Goal: Obtain resource: Obtain resource

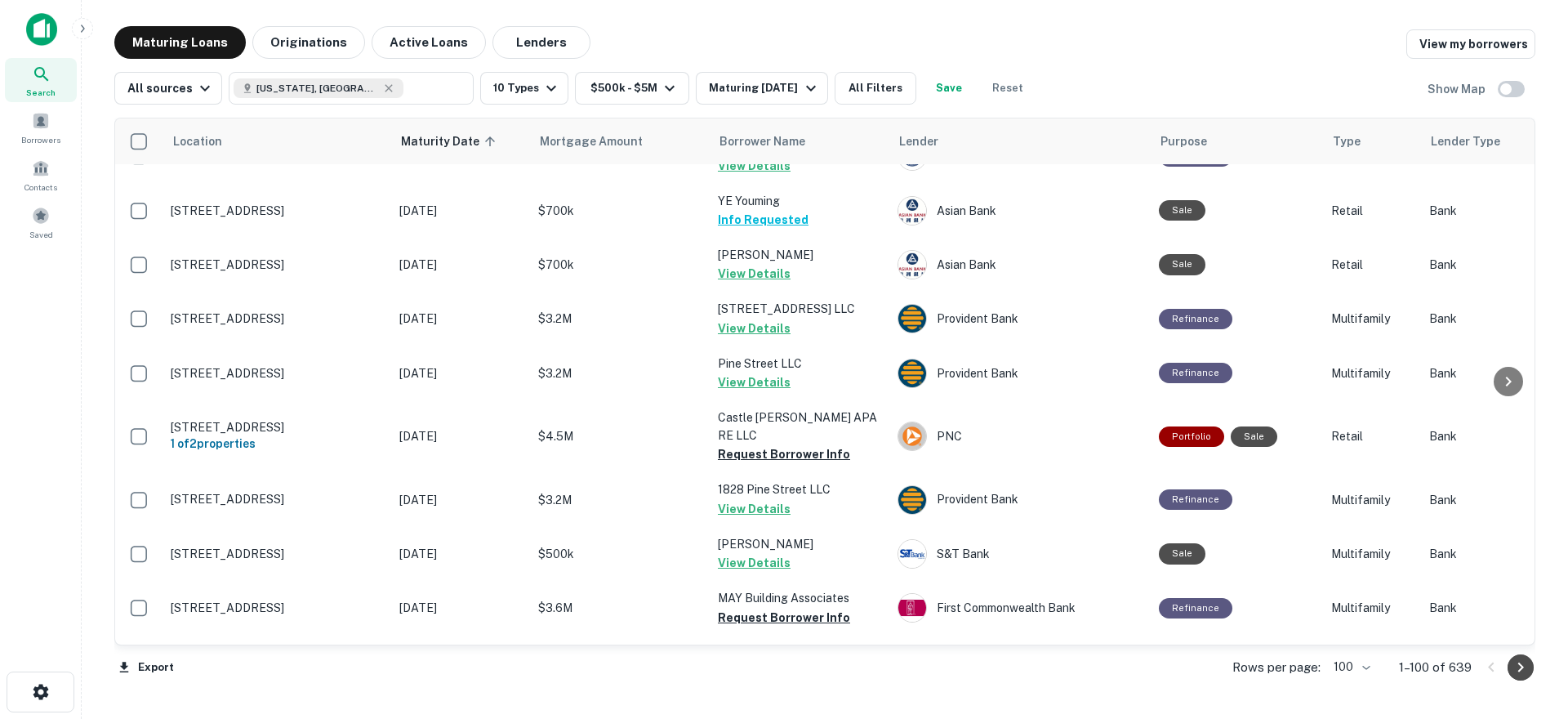
click at [1518, 670] on icon "Go to next page" at bounding box center [1519, 667] width 19 height 19
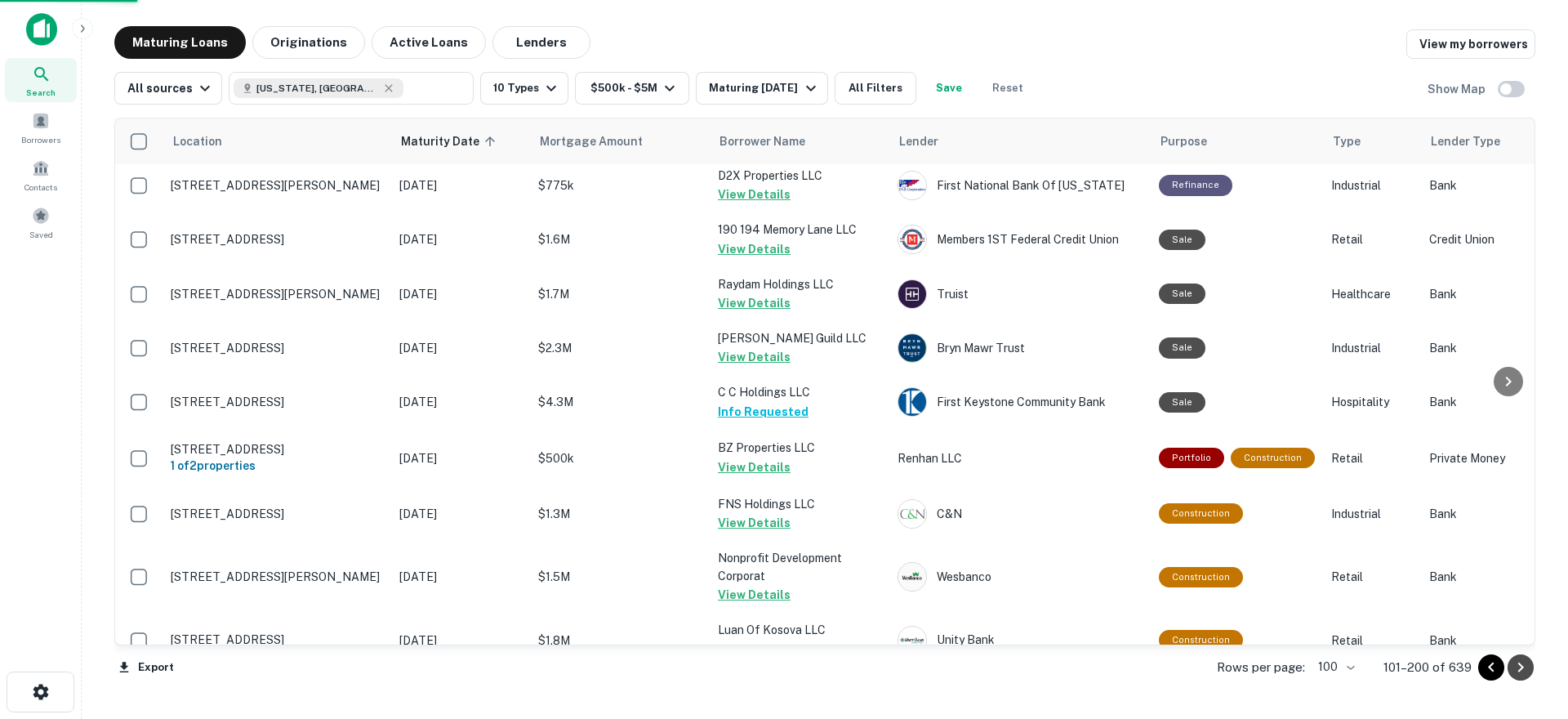
click at [1514, 668] on icon "Go to next page" at bounding box center [1519, 667] width 19 height 19
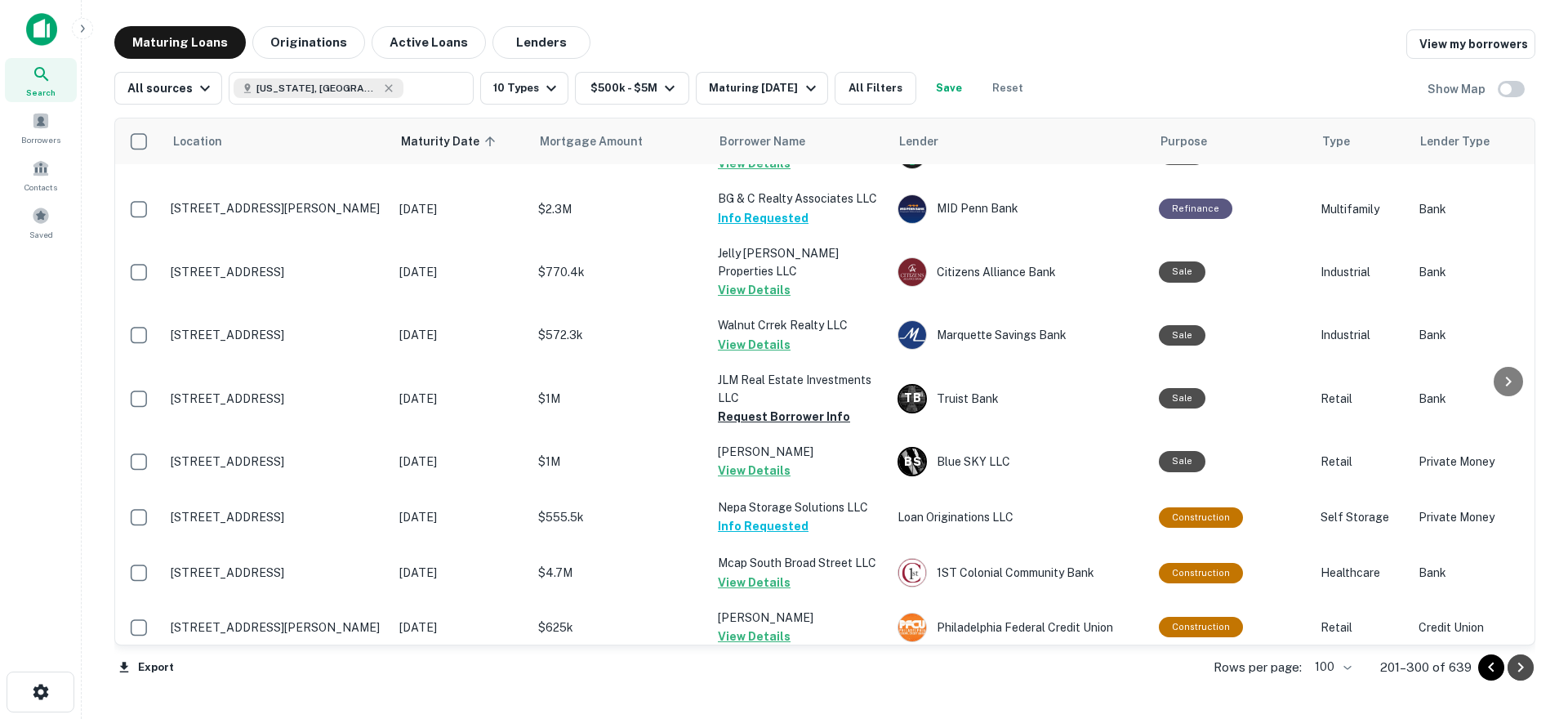
click at [1514, 668] on icon "Go to next page" at bounding box center [1519, 667] width 19 height 19
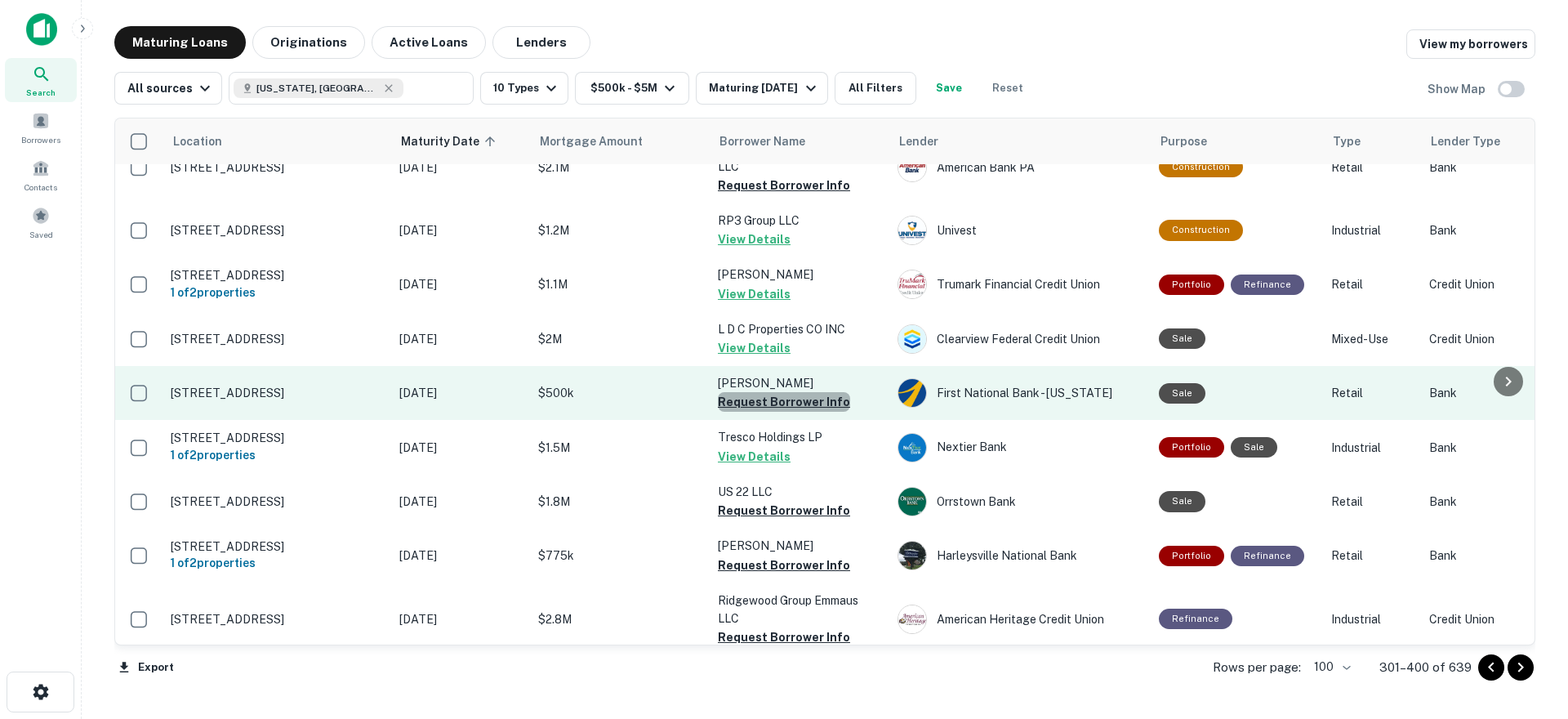
click at [794, 392] on button "Request Borrower Info" at bounding box center [784, 401] width 132 height 19
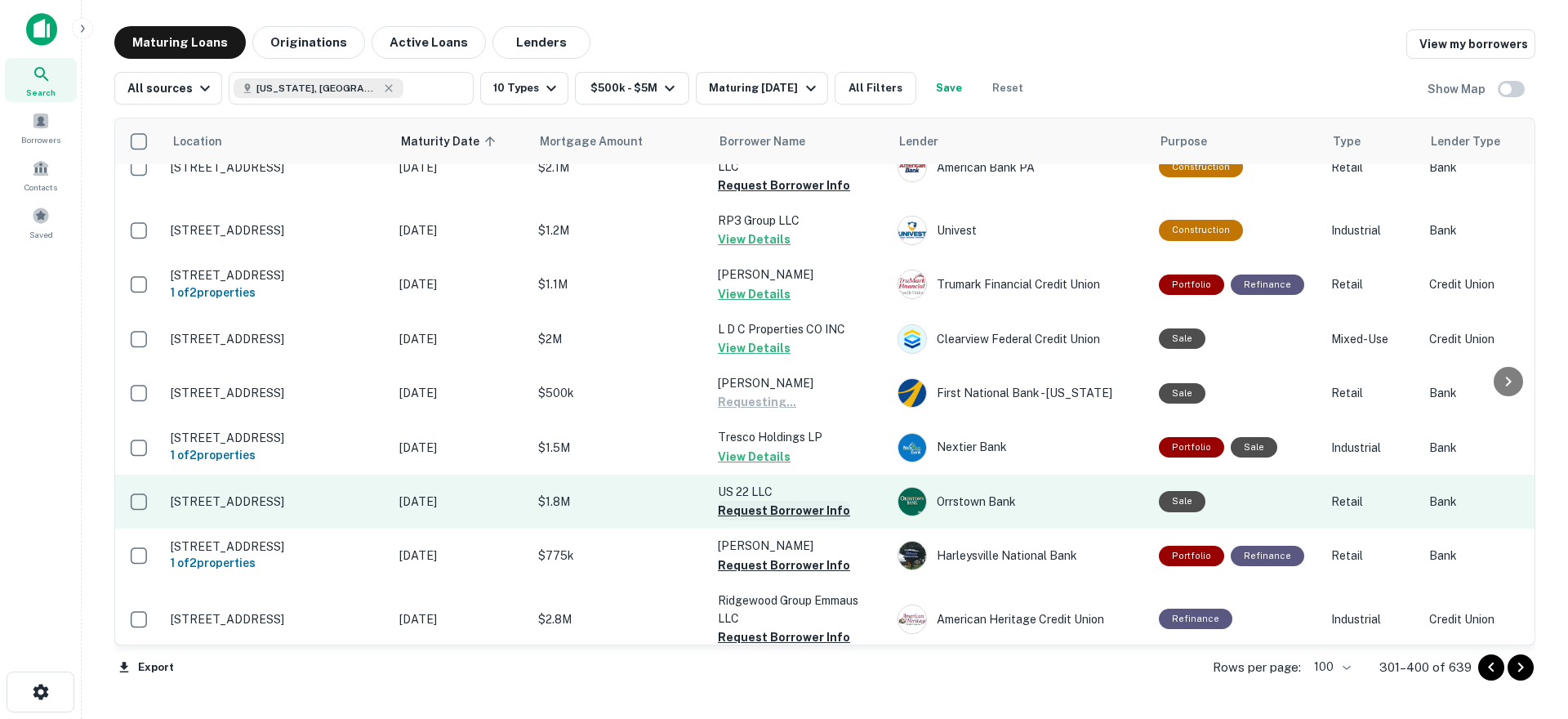
click at [781, 501] on button "Request Borrower Info" at bounding box center [784, 510] width 132 height 19
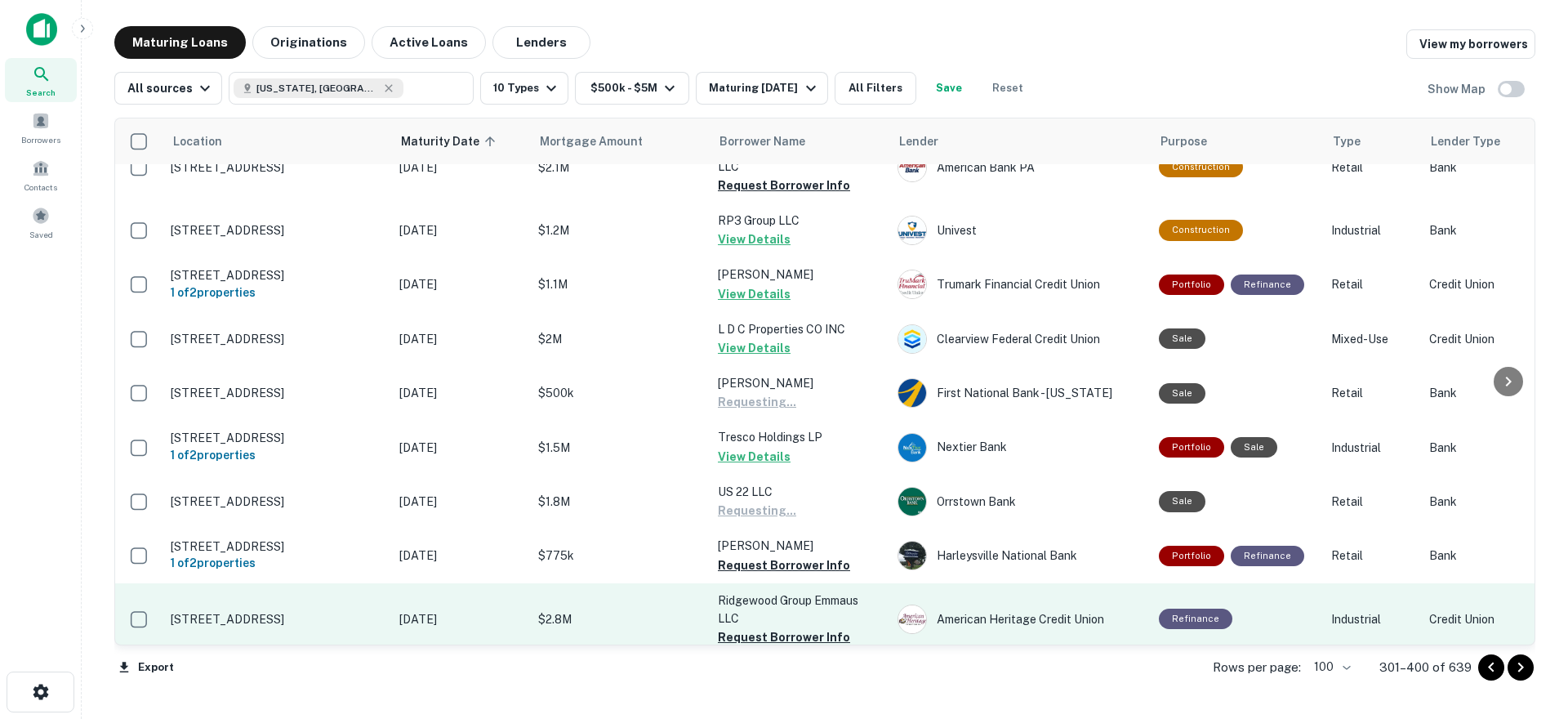
click at [773, 555] on button "Request Borrower Info" at bounding box center [784, 565] width 132 height 19
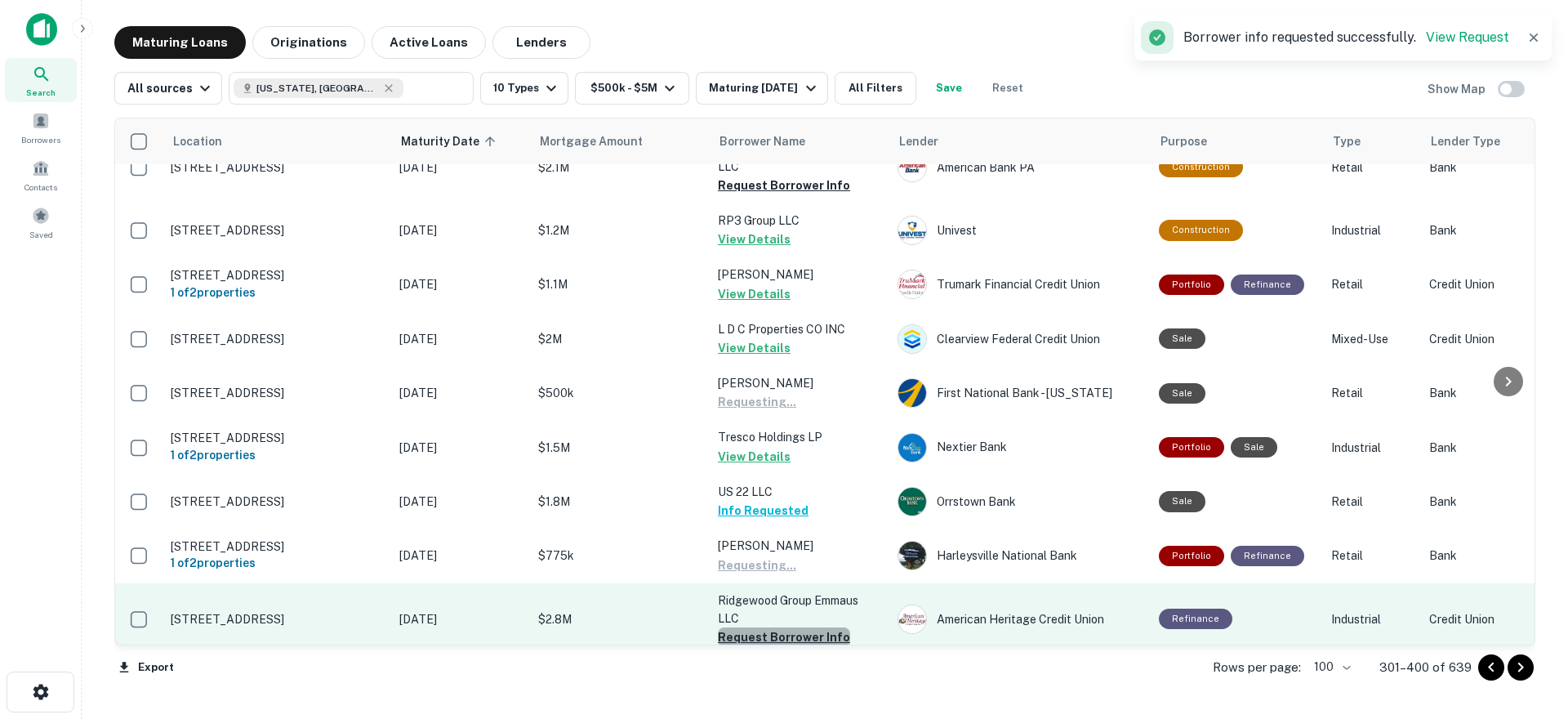
click at [789, 628] on button "Request Borrower Info" at bounding box center [784, 637] width 132 height 19
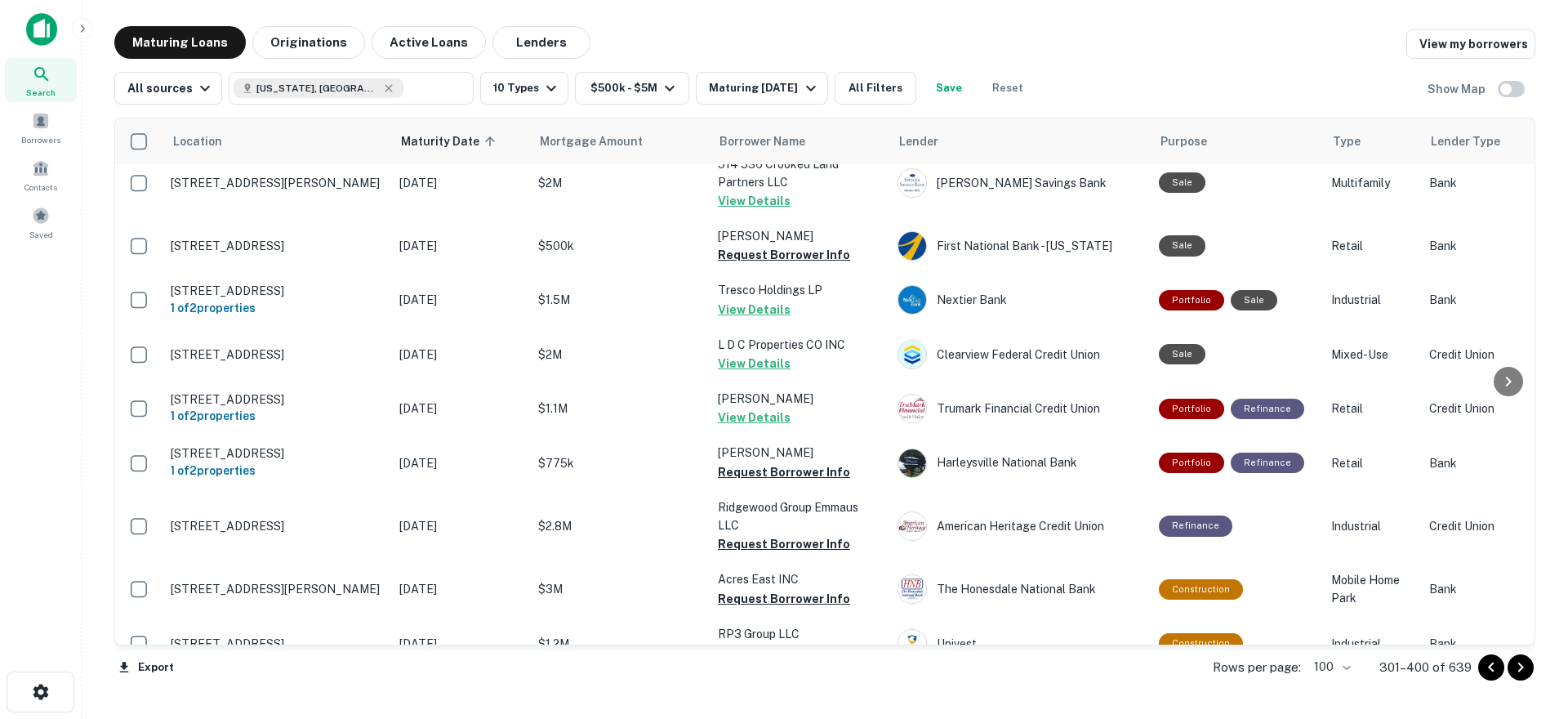
scroll to position [3727, 0]
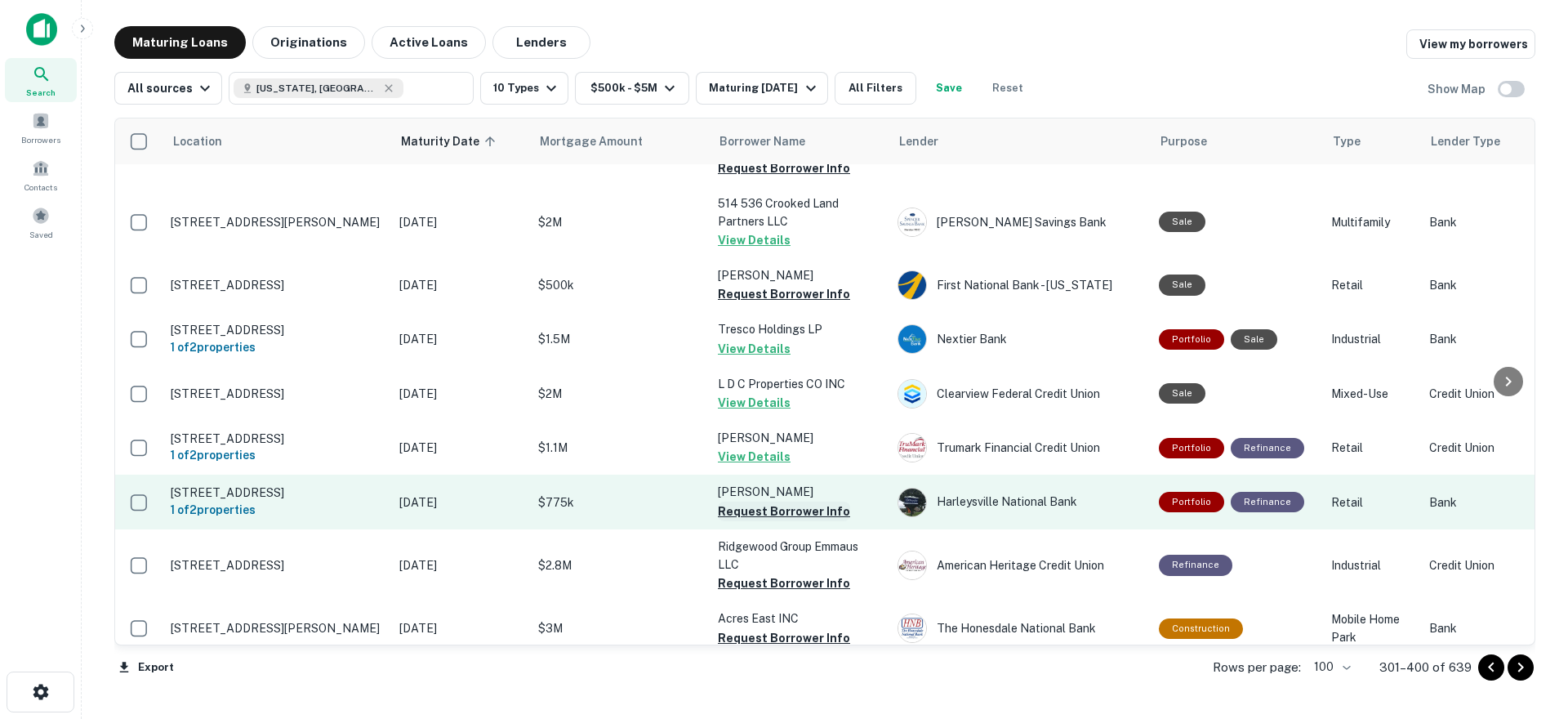
click at [746, 502] on button "Request Borrower Info" at bounding box center [784, 511] width 132 height 19
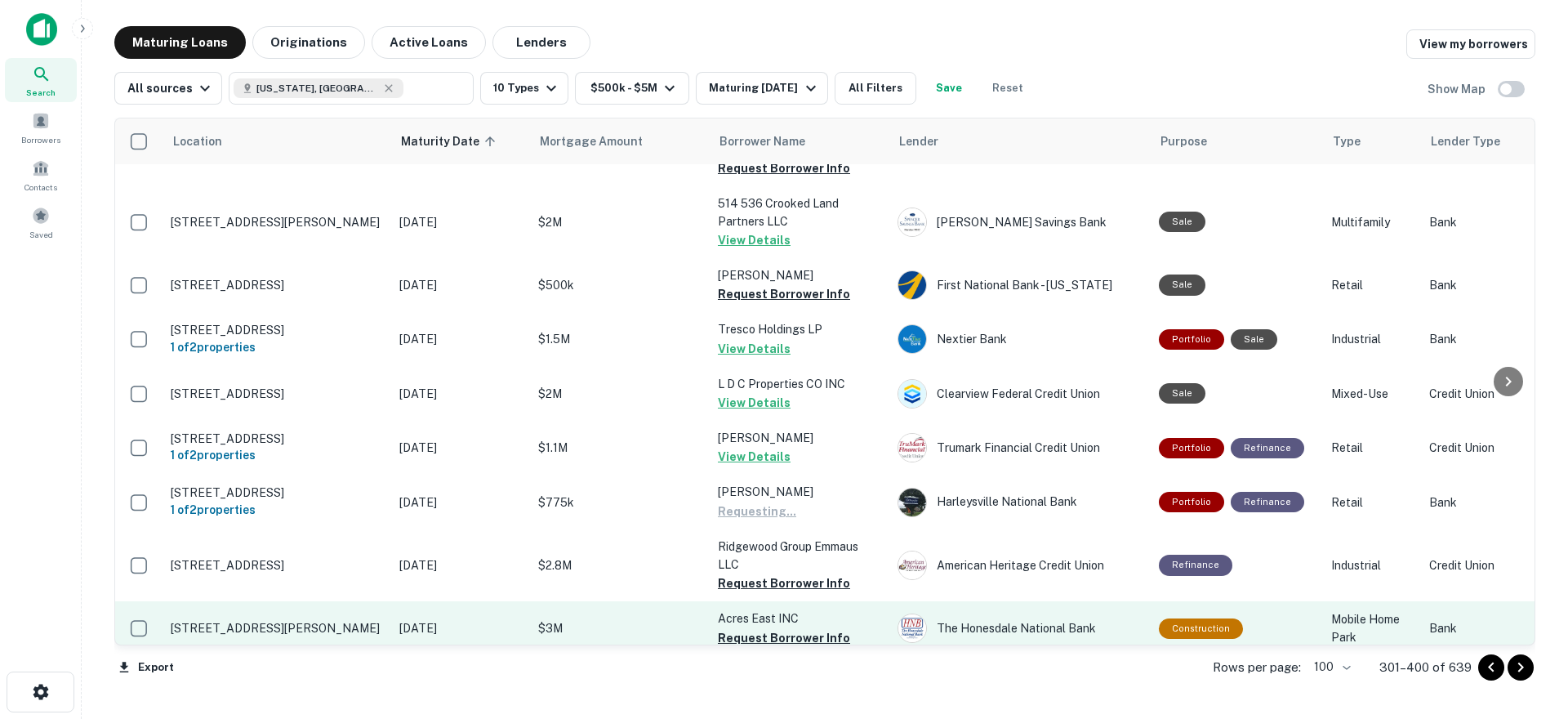
drag, startPoint x: 776, startPoint y: 472, endPoint x: 784, endPoint y: 504, distance: 33.0
click at [776, 574] on button "Request Borrower Info" at bounding box center [784, 583] width 132 height 19
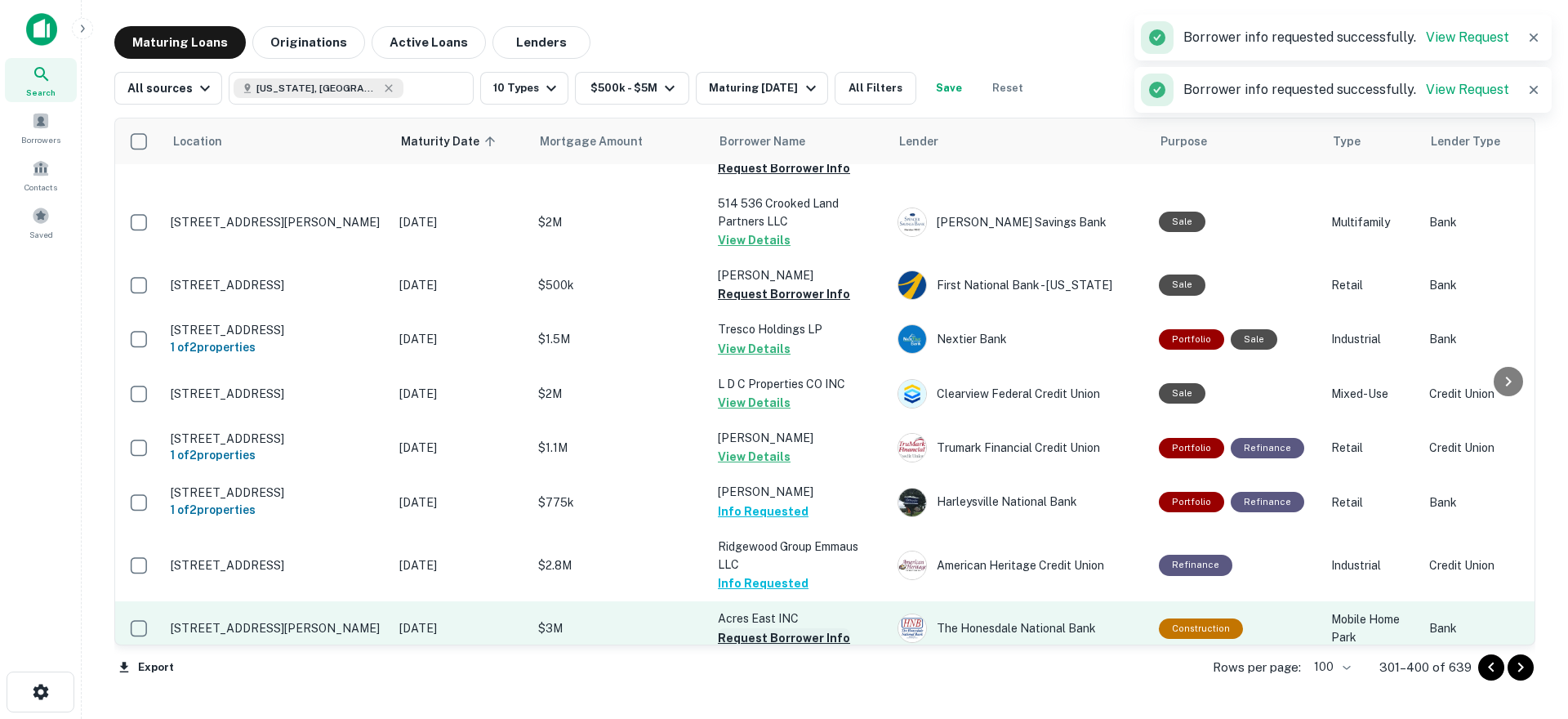
click at [786, 628] on button "Request Borrower Info" at bounding box center [784, 638] width 132 height 19
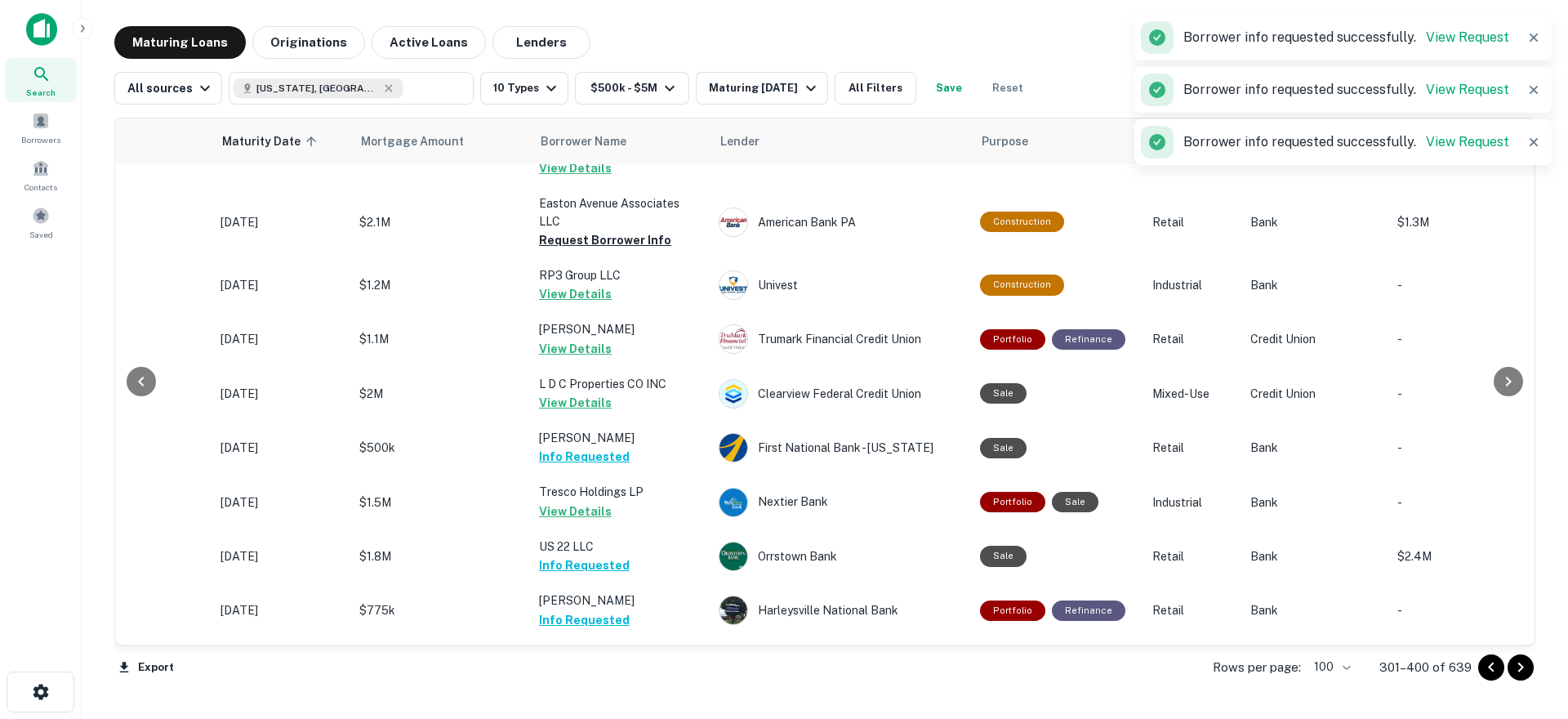
drag, startPoint x: 1523, startPoint y: 451, endPoint x: 1517, endPoint y: 487, distance: 36.5
click at [1518, 487] on div at bounding box center [1508, 381] width 33 height 526
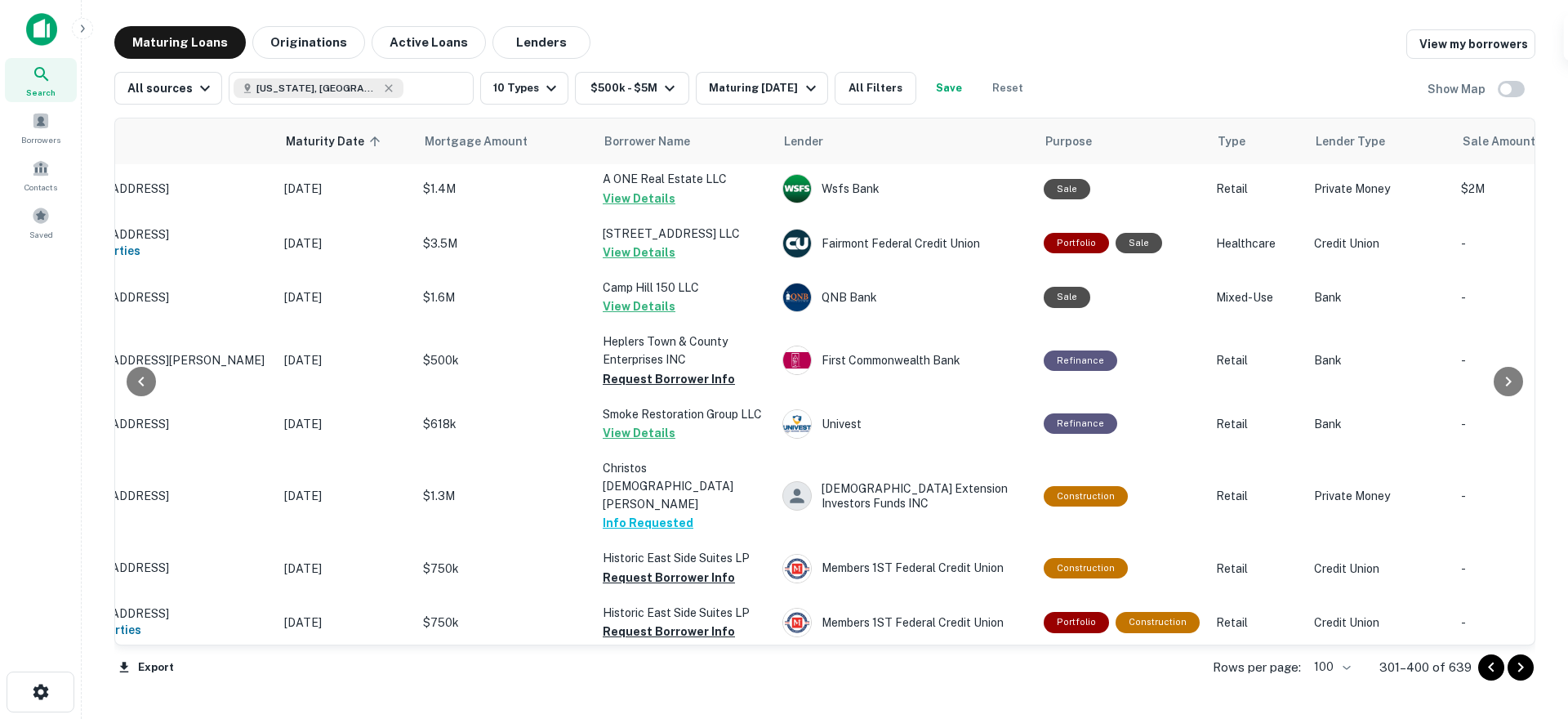
scroll to position [4777, 115]
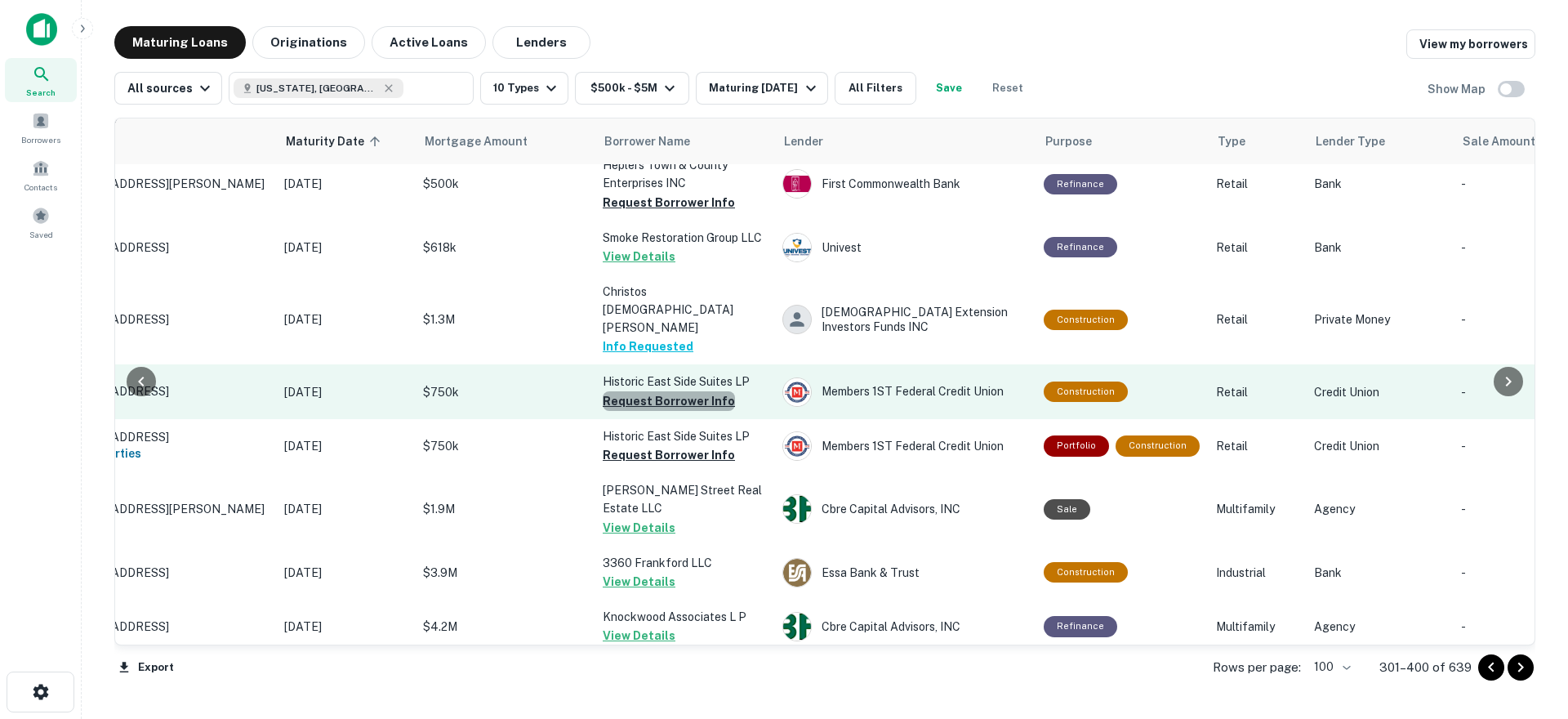
click at [678, 391] on button "Request Borrower Info" at bounding box center [669, 400] width 132 height 19
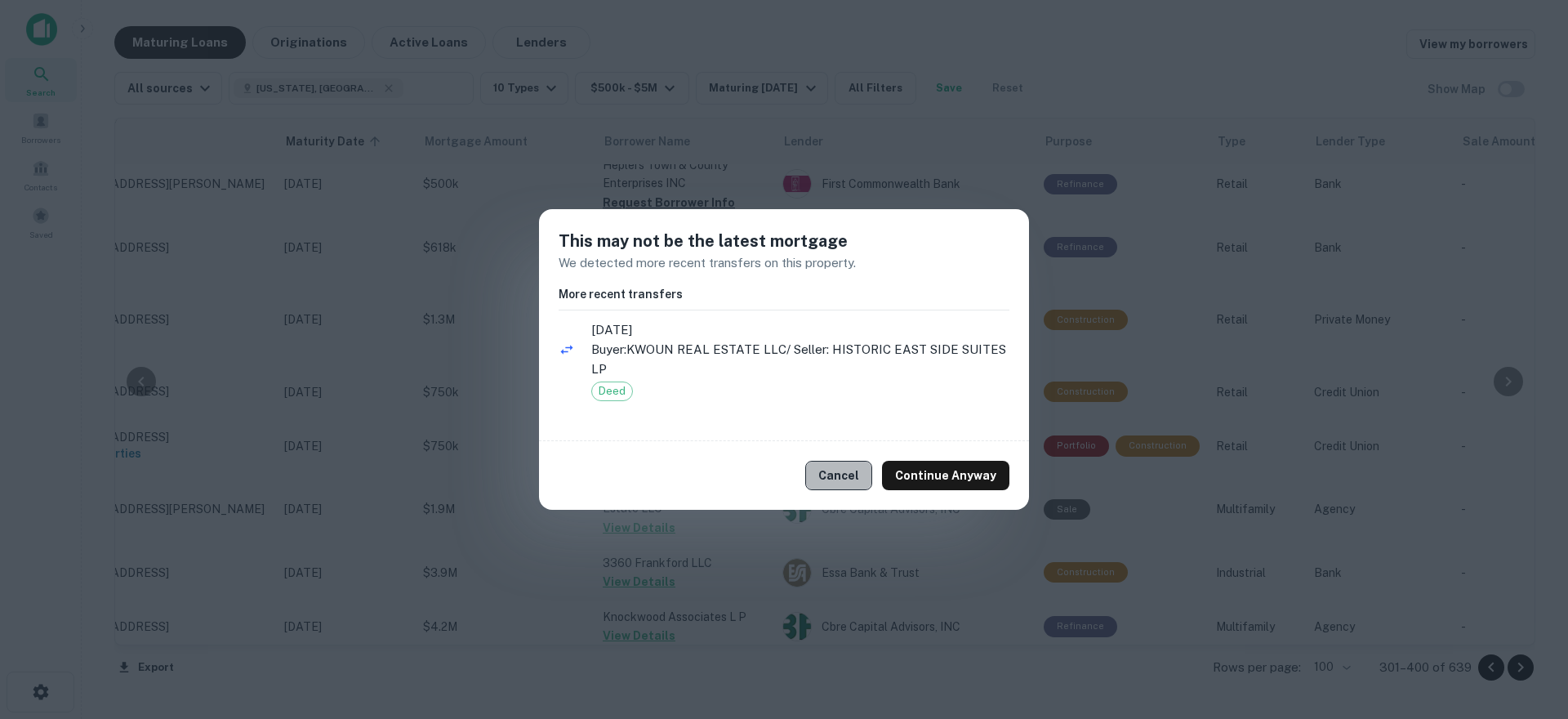
click at [849, 473] on button "Cancel" at bounding box center [839, 475] width 67 height 29
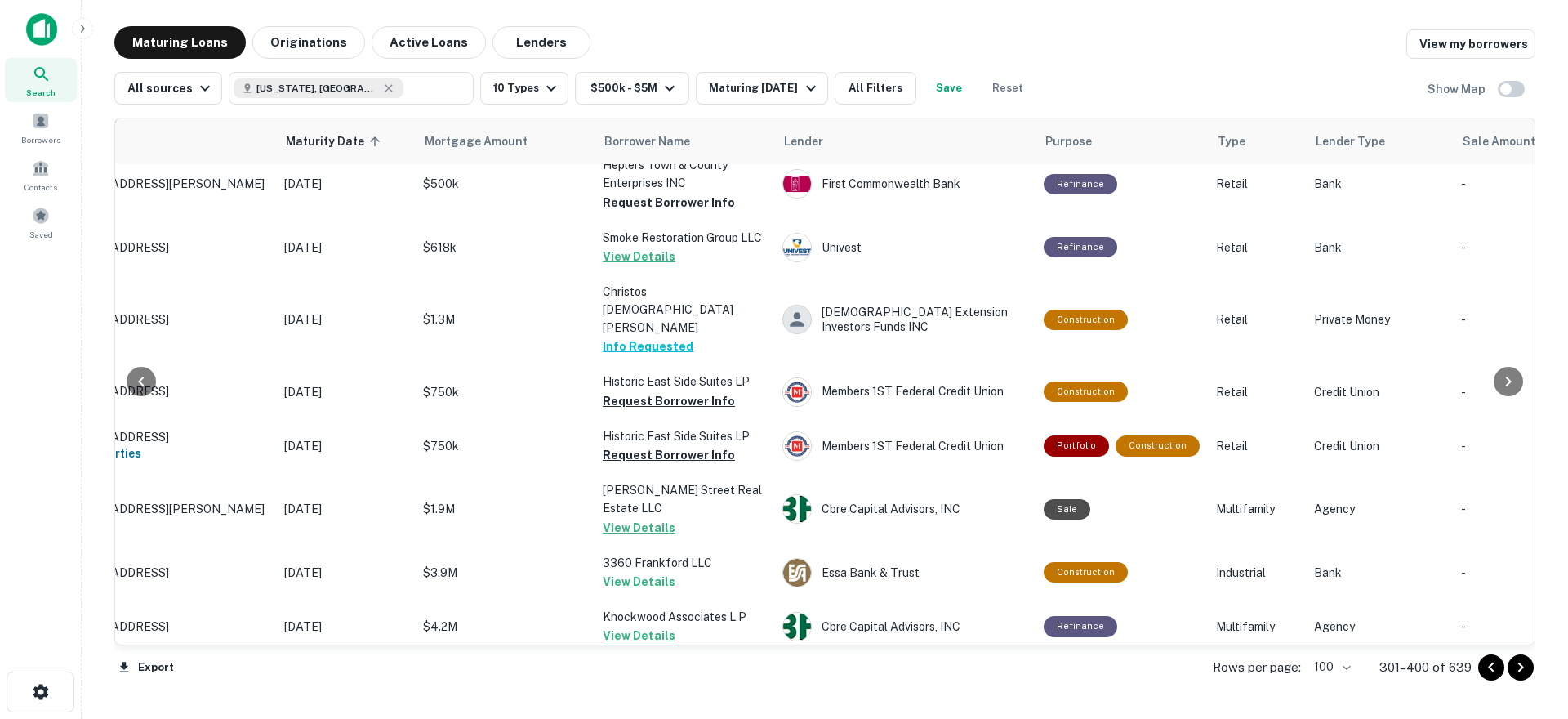
click at [680, 680] on button "Request Borrower Info" at bounding box center [669, 690] width 132 height 19
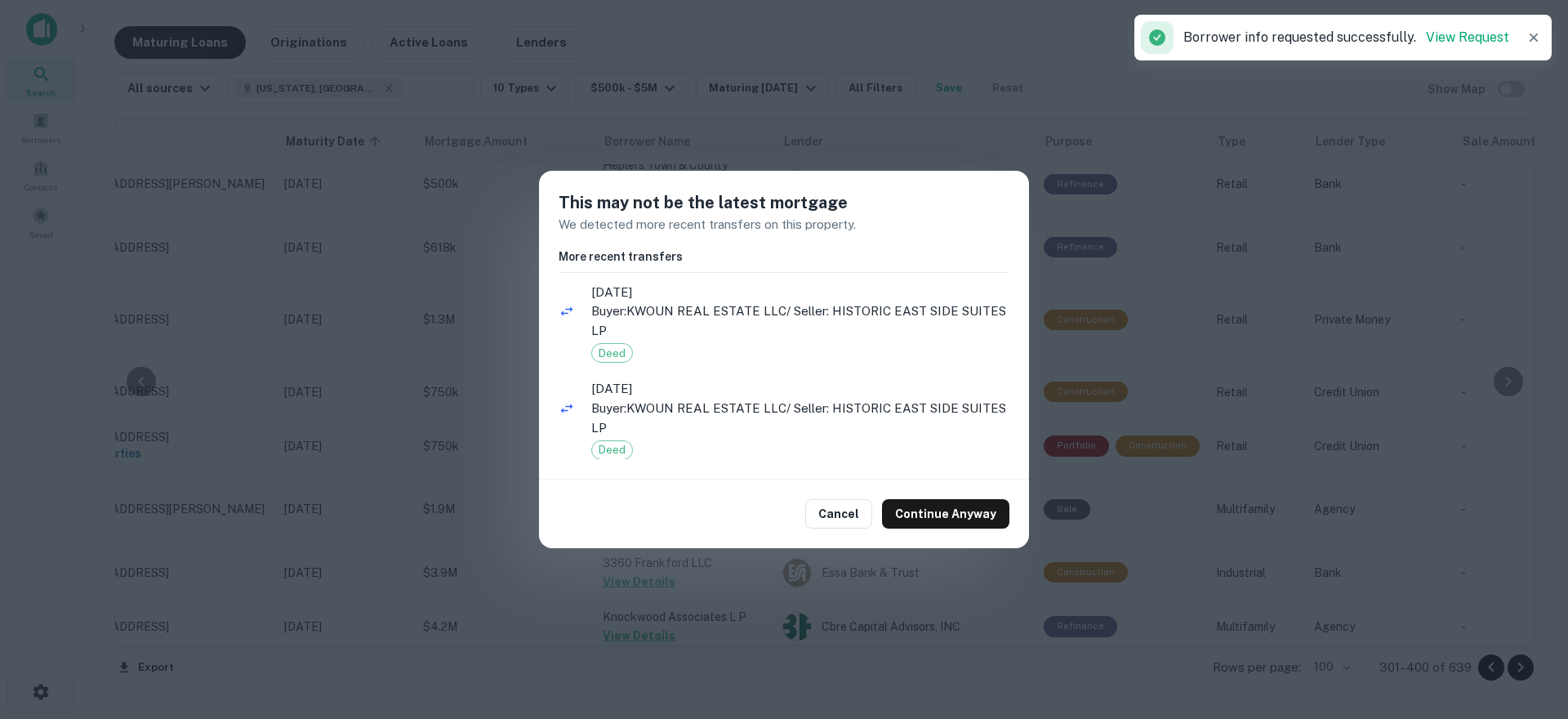
click at [854, 654] on td "Quaint OAK Bank" at bounding box center [905, 680] width 262 height 54
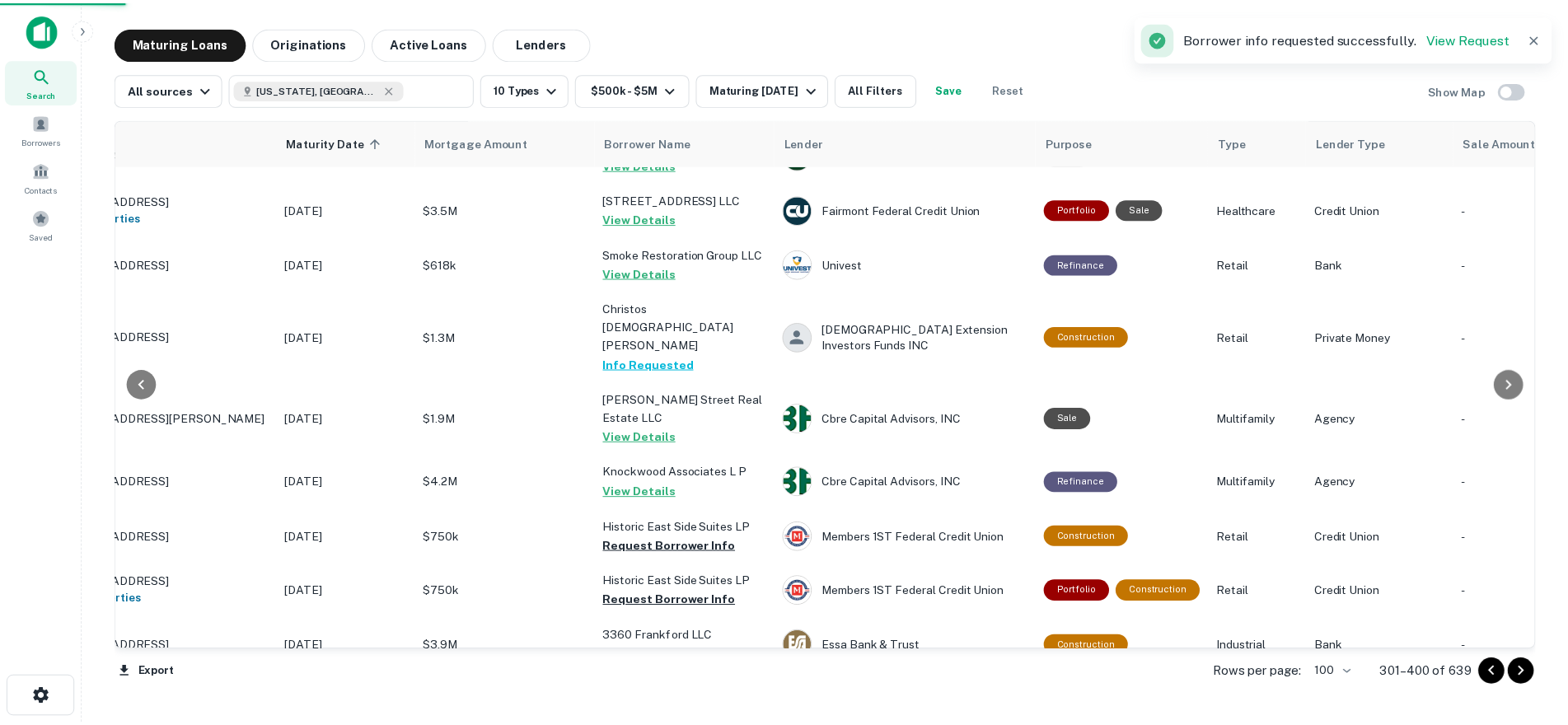
scroll to position [4997, 116]
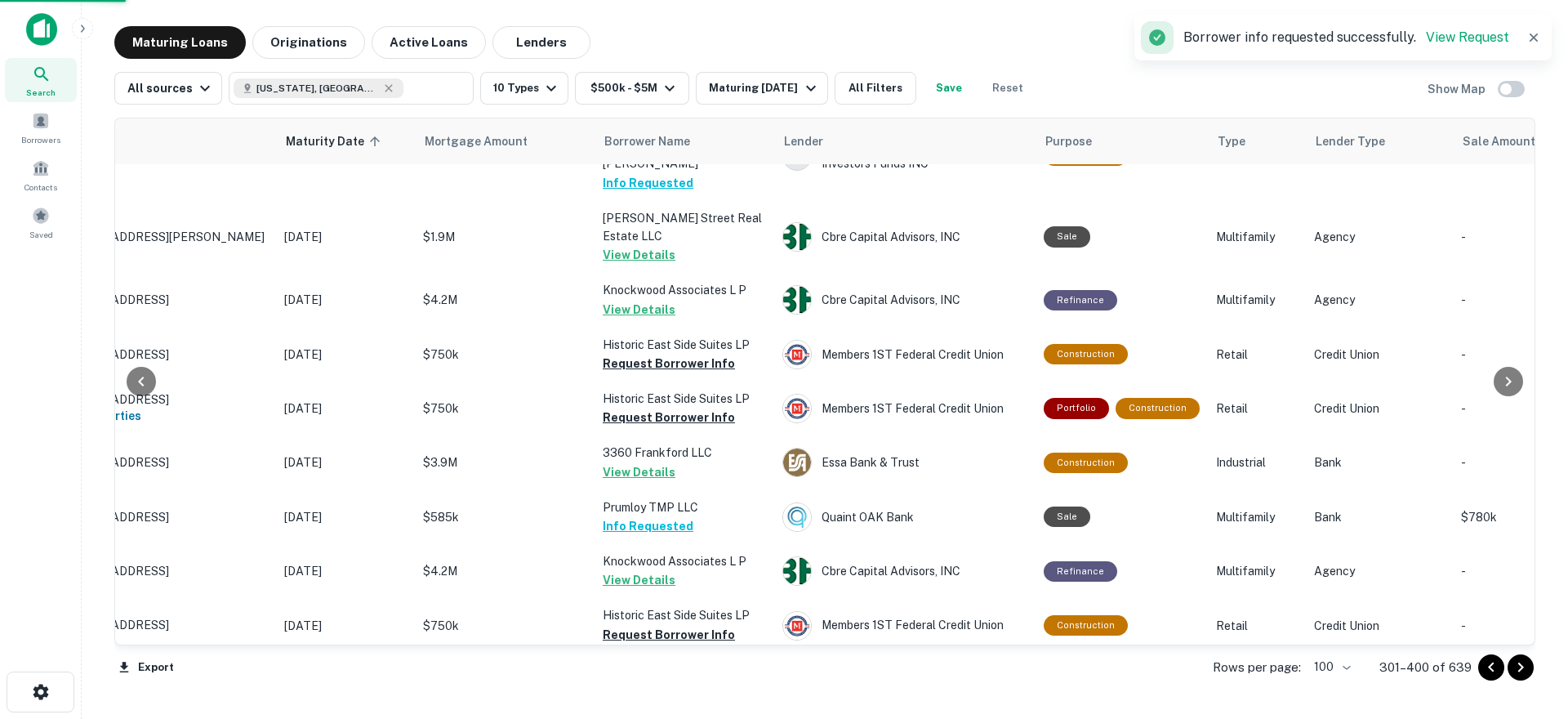
click at [846, 653] on td "[PERSON_NAME] Etal" at bounding box center [905, 689] width 262 height 72
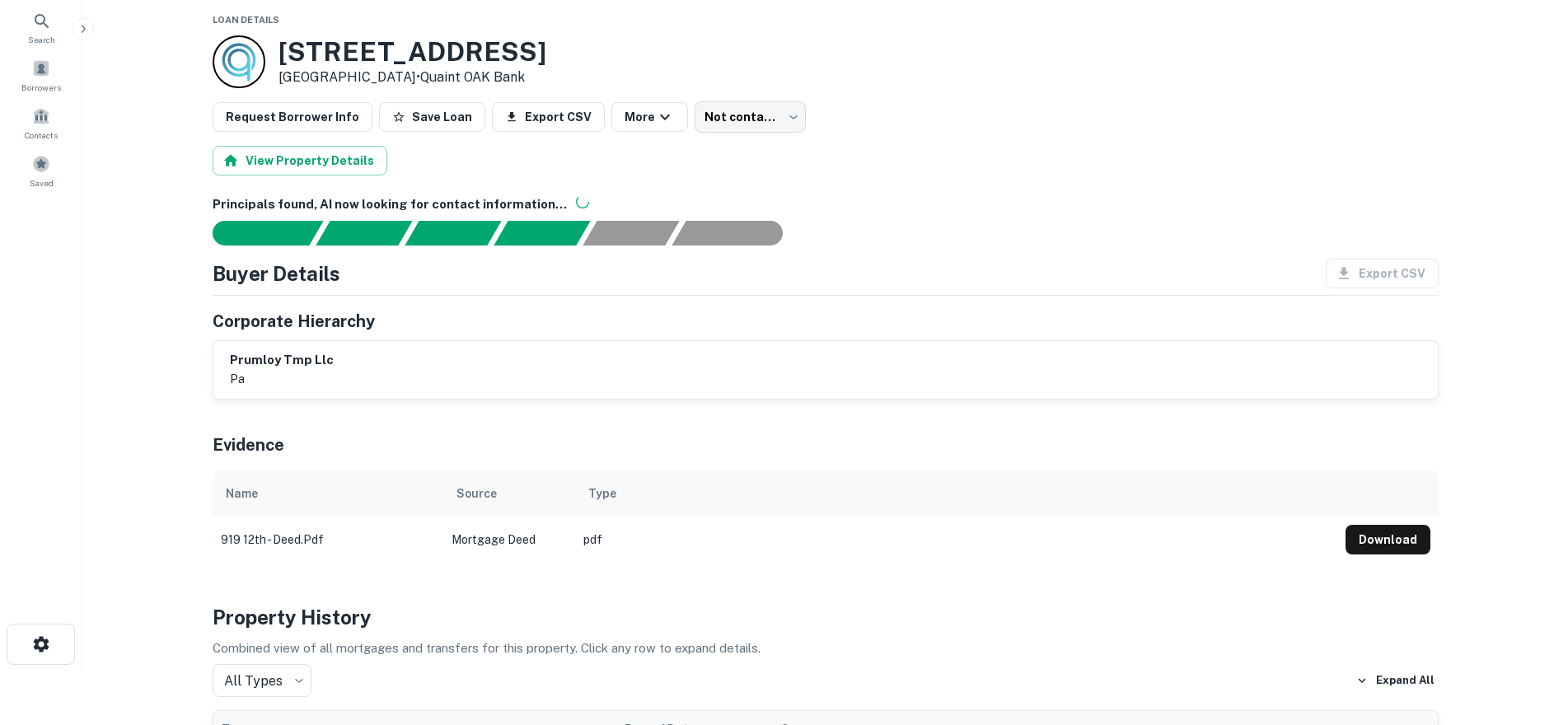
scroll to position [82, 0]
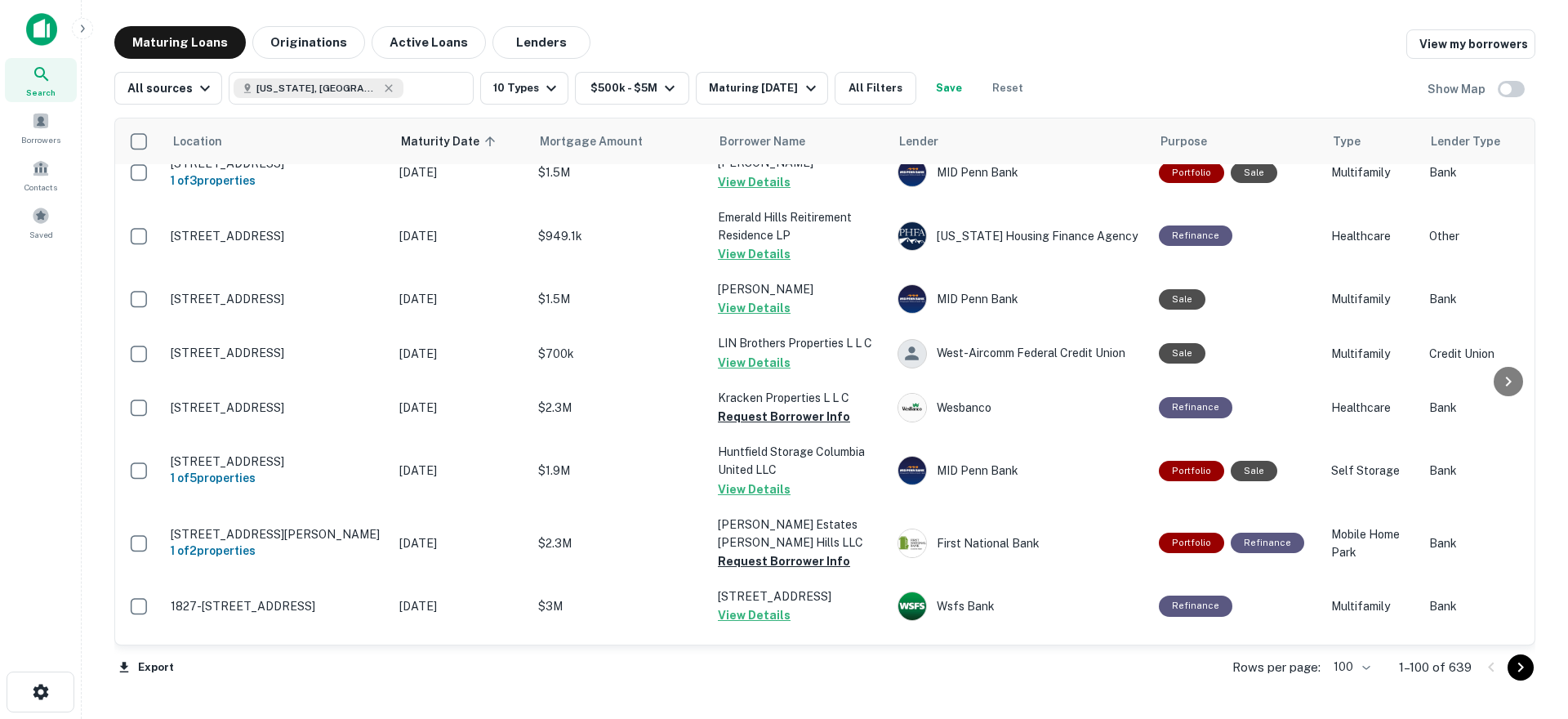
scroll to position [4420, 0]
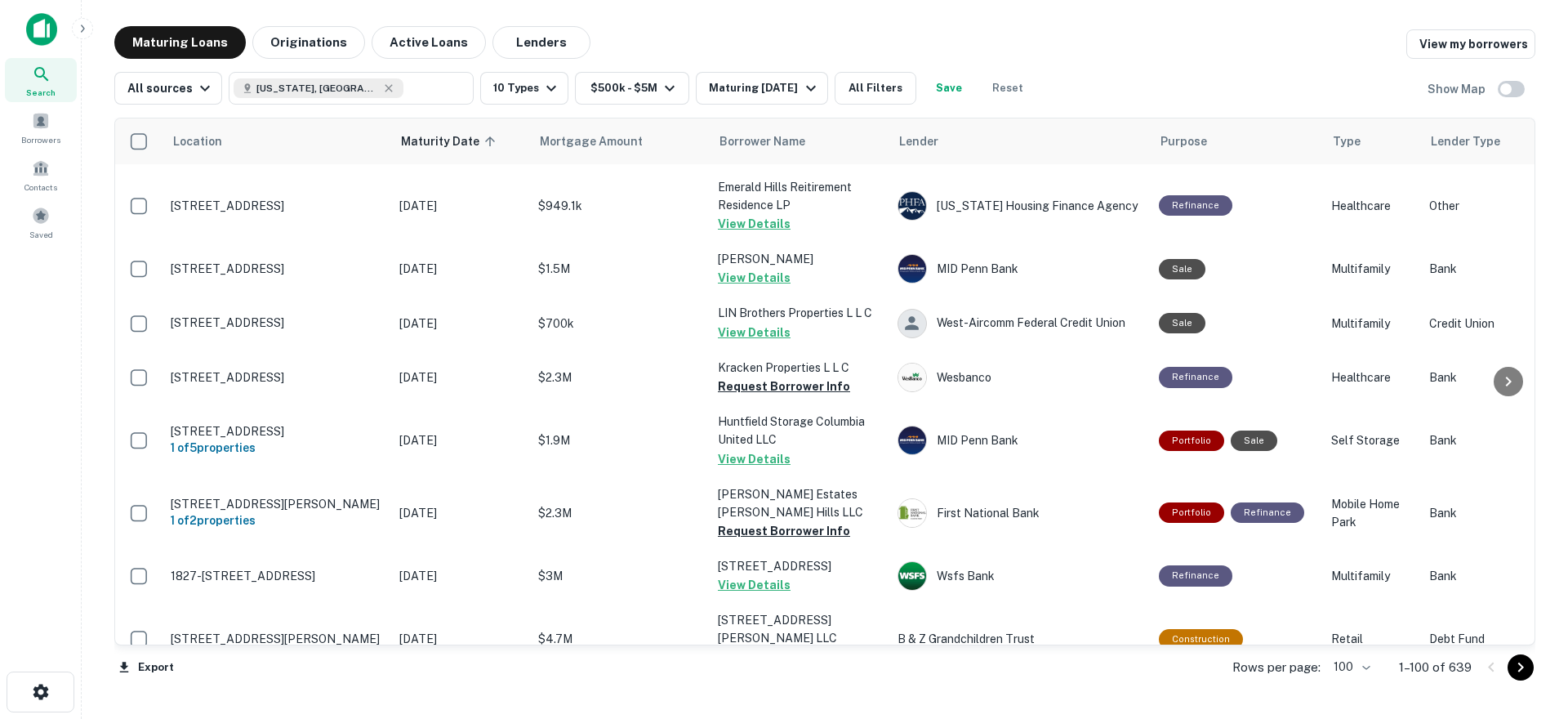
click at [1520, 668] on icon "Go to next page" at bounding box center [1519, 667] width 19 height 19
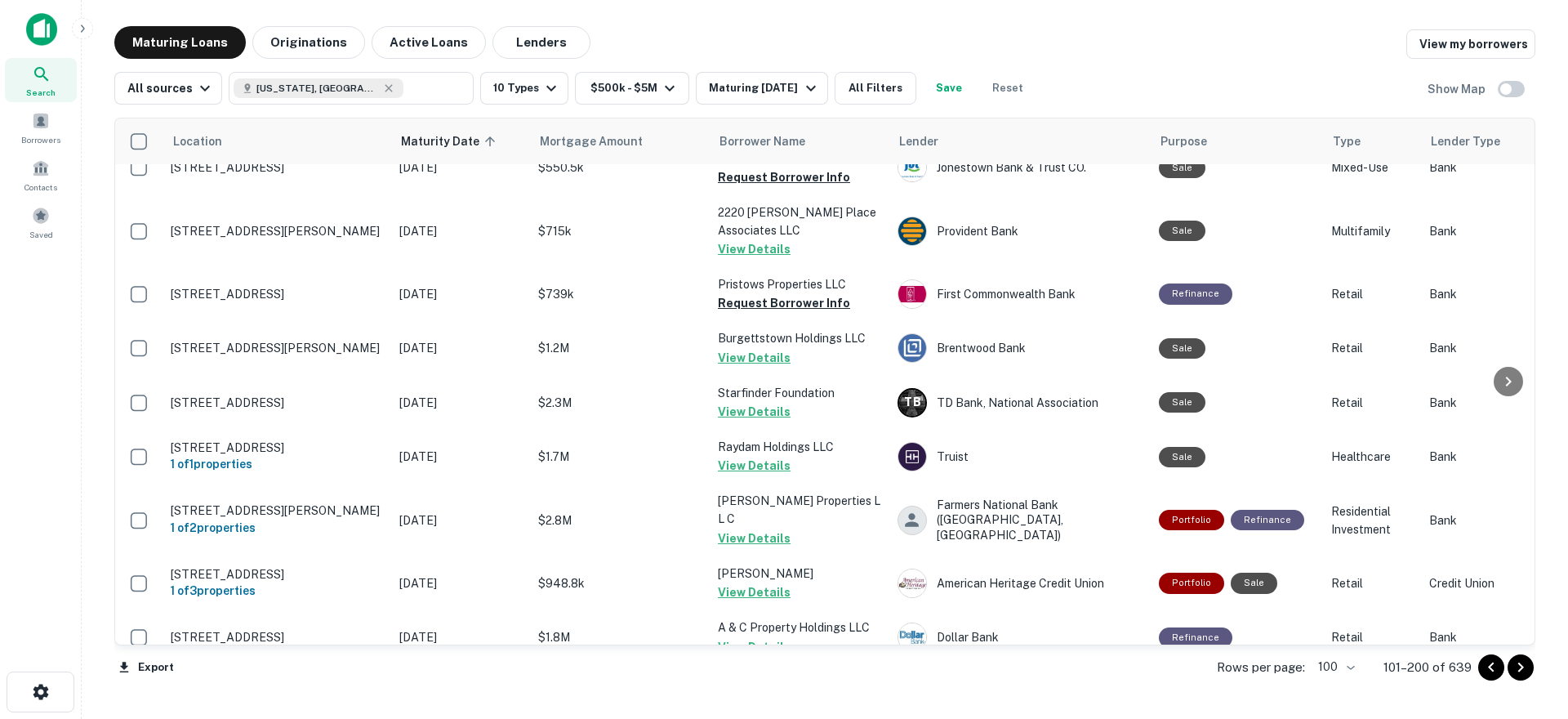
click at [1519, 670] on icon "Go to next page" at bounding box center [1520, 668] width 6 height 10
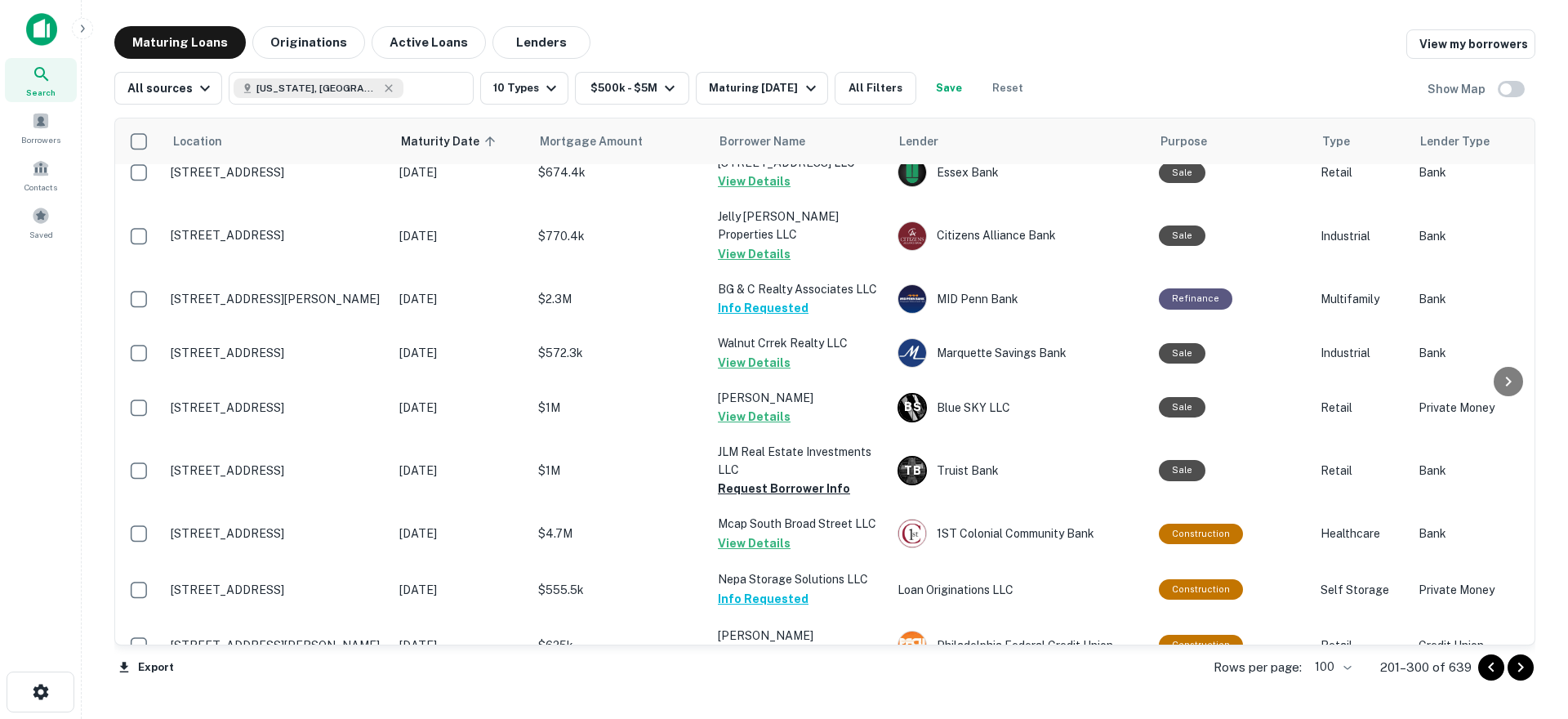
scroll to position [4420, 0]
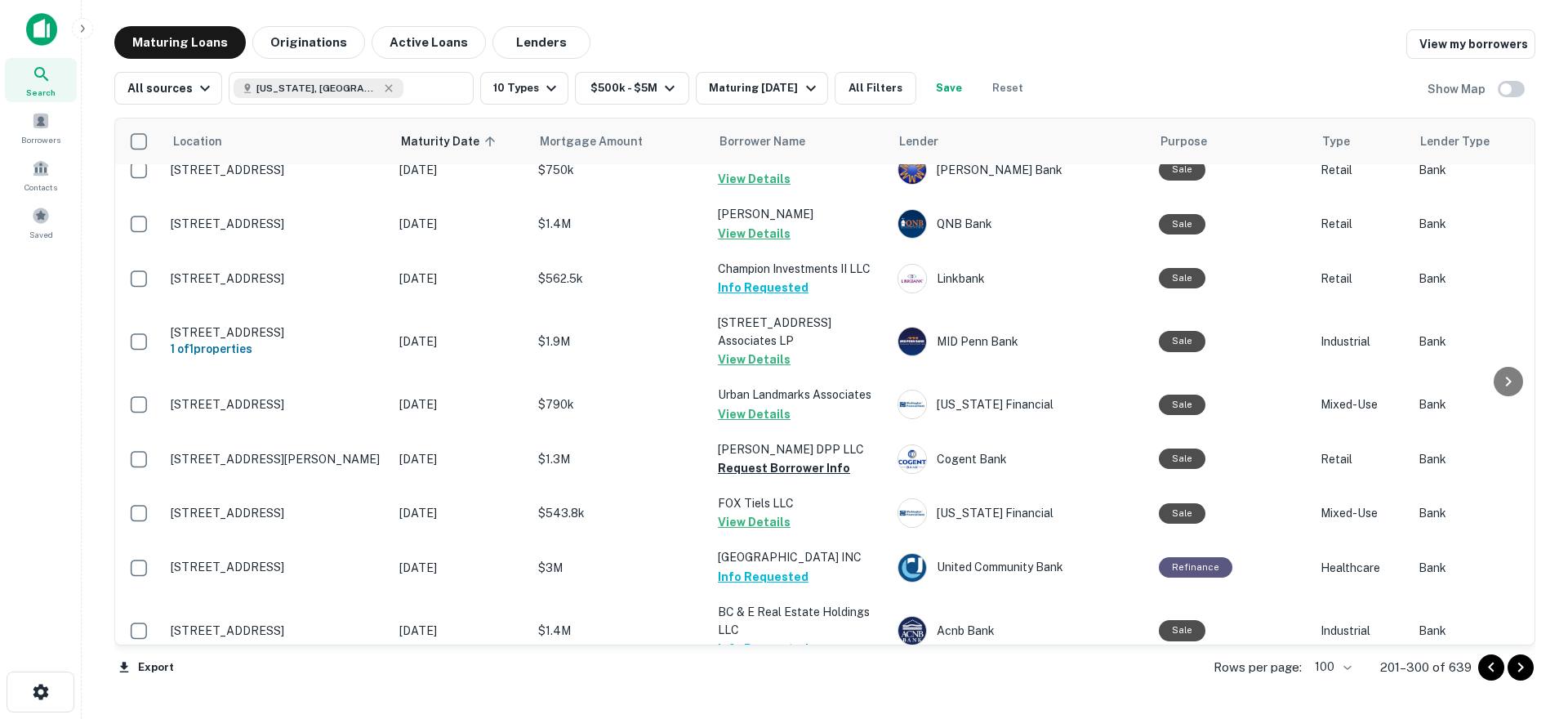
click at [1519, 670] on icon "Go to next page" at bounding box center [1520, 668] width 6 height 10
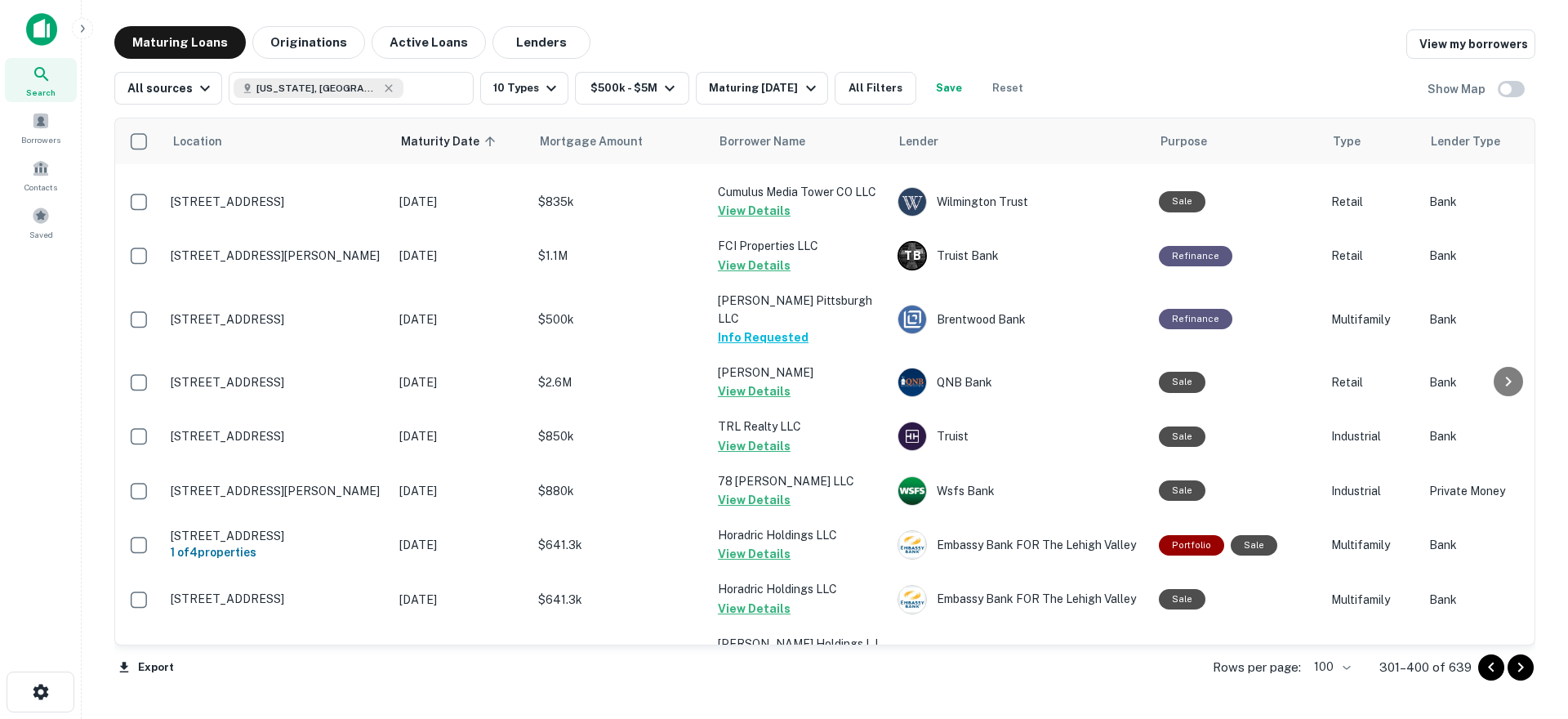
scroll to position [1206, 0]
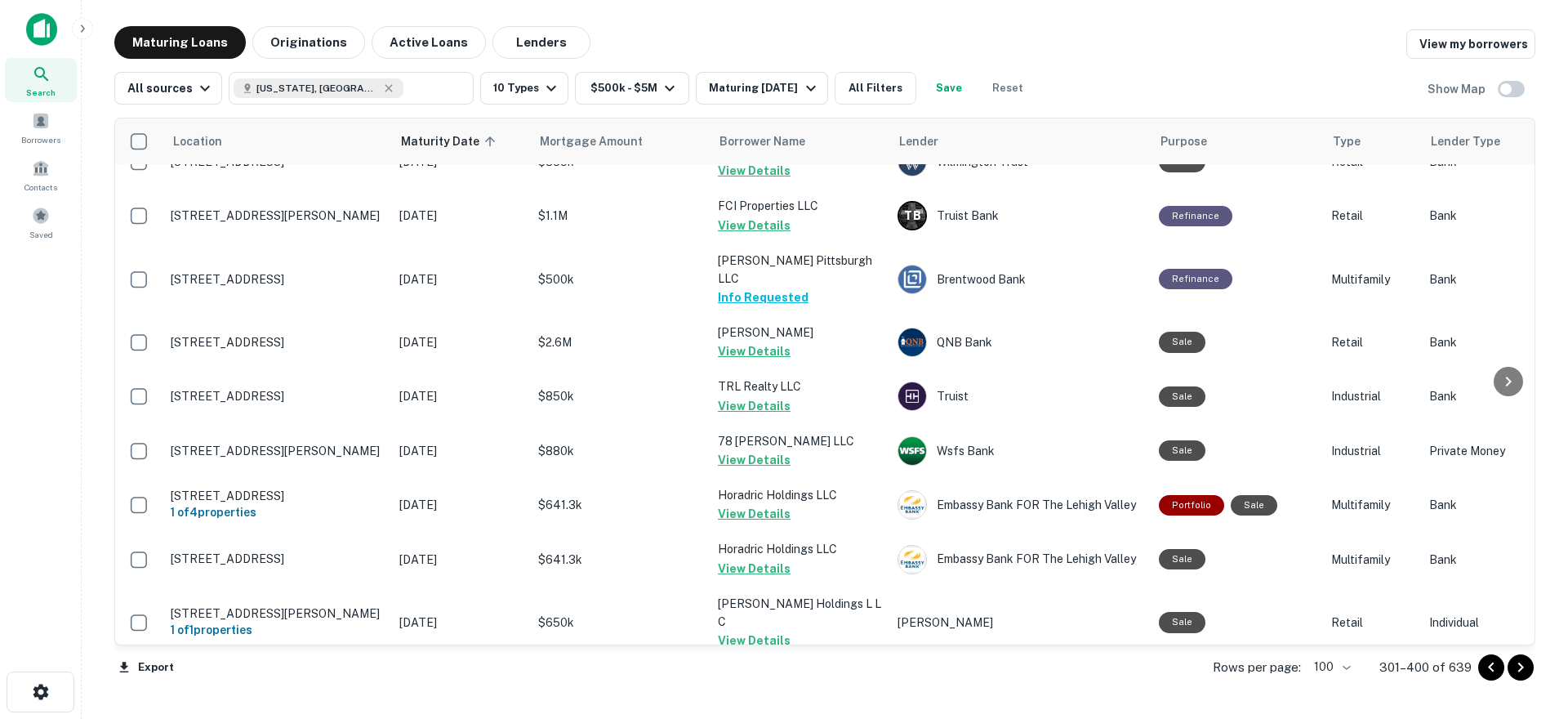
click at [1516, 671] on icon "Go to next page" at bounding box center [1519, 667] width 19 height 19
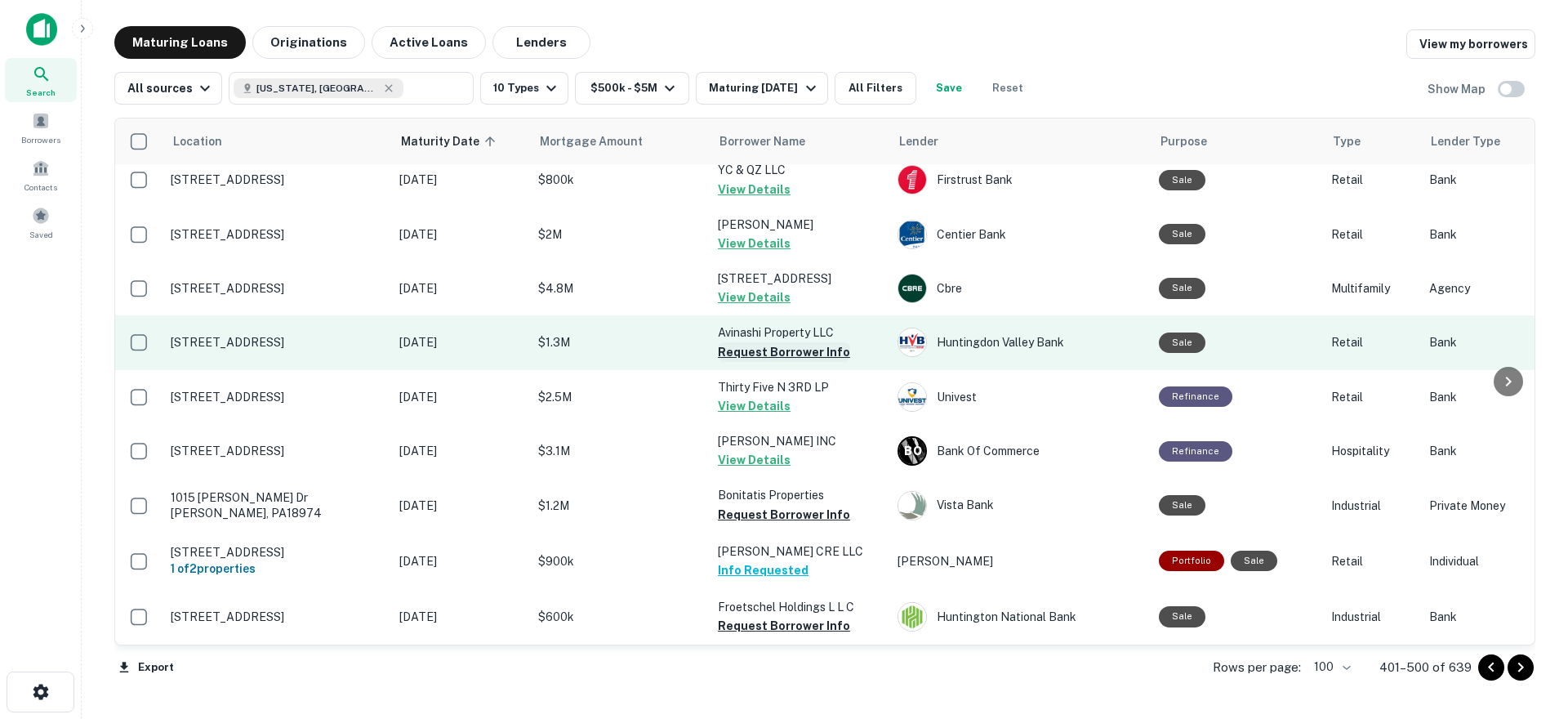
click at [791, 342] on button "Request Borrower Info" at bounding box center [784, 352] width 132 height 19
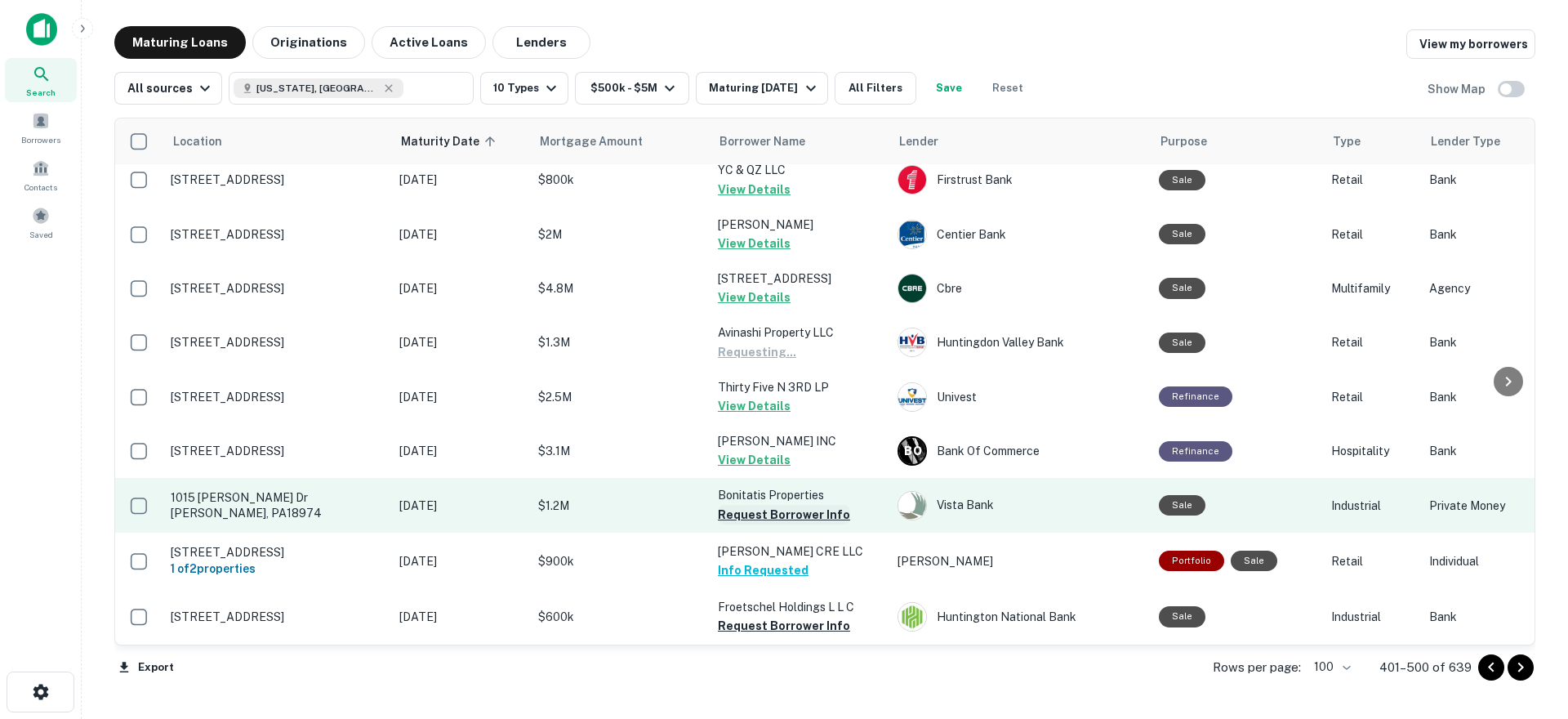
click at [788, 505] on button "Request Borrower Info" at bounding box center [784, 514] width 132 height 19
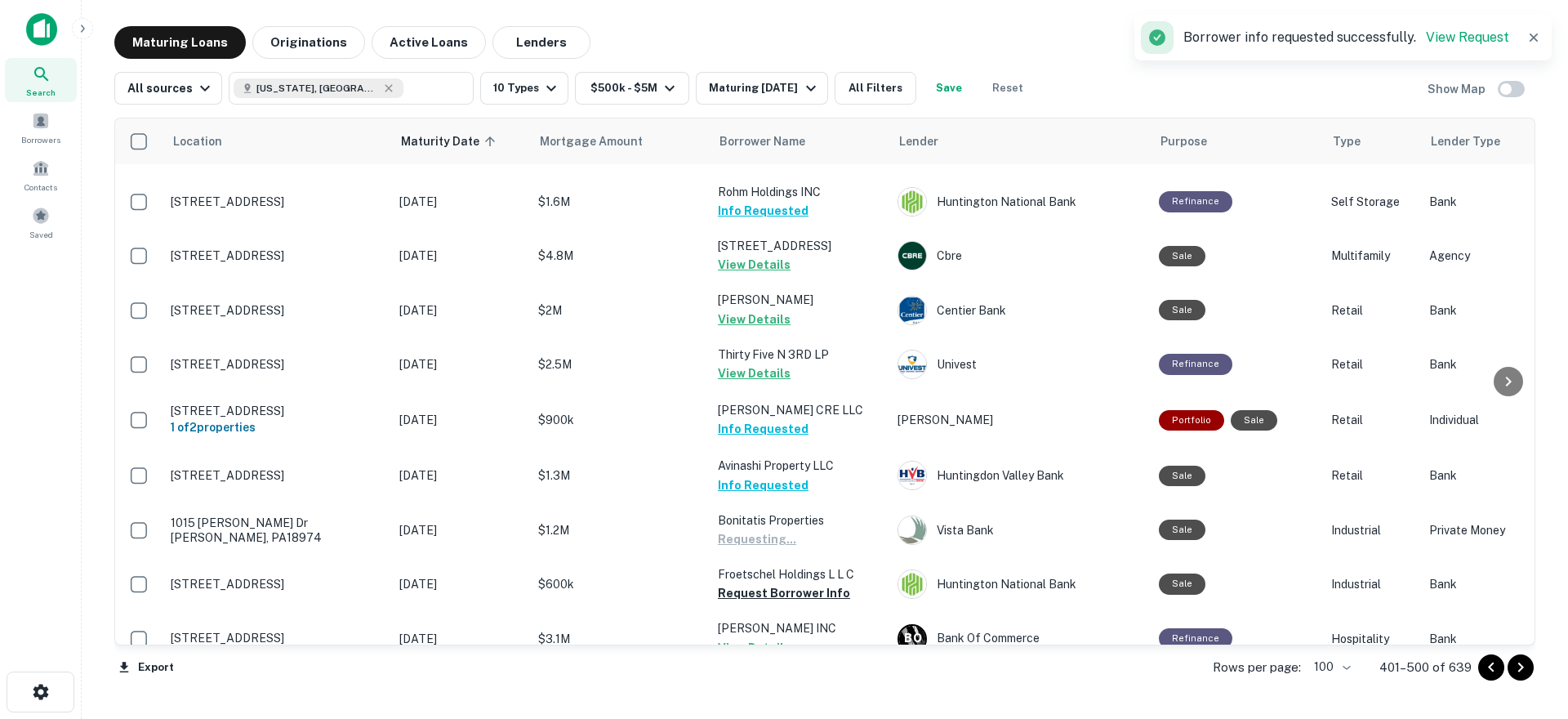
scroll to position [1289, 0]
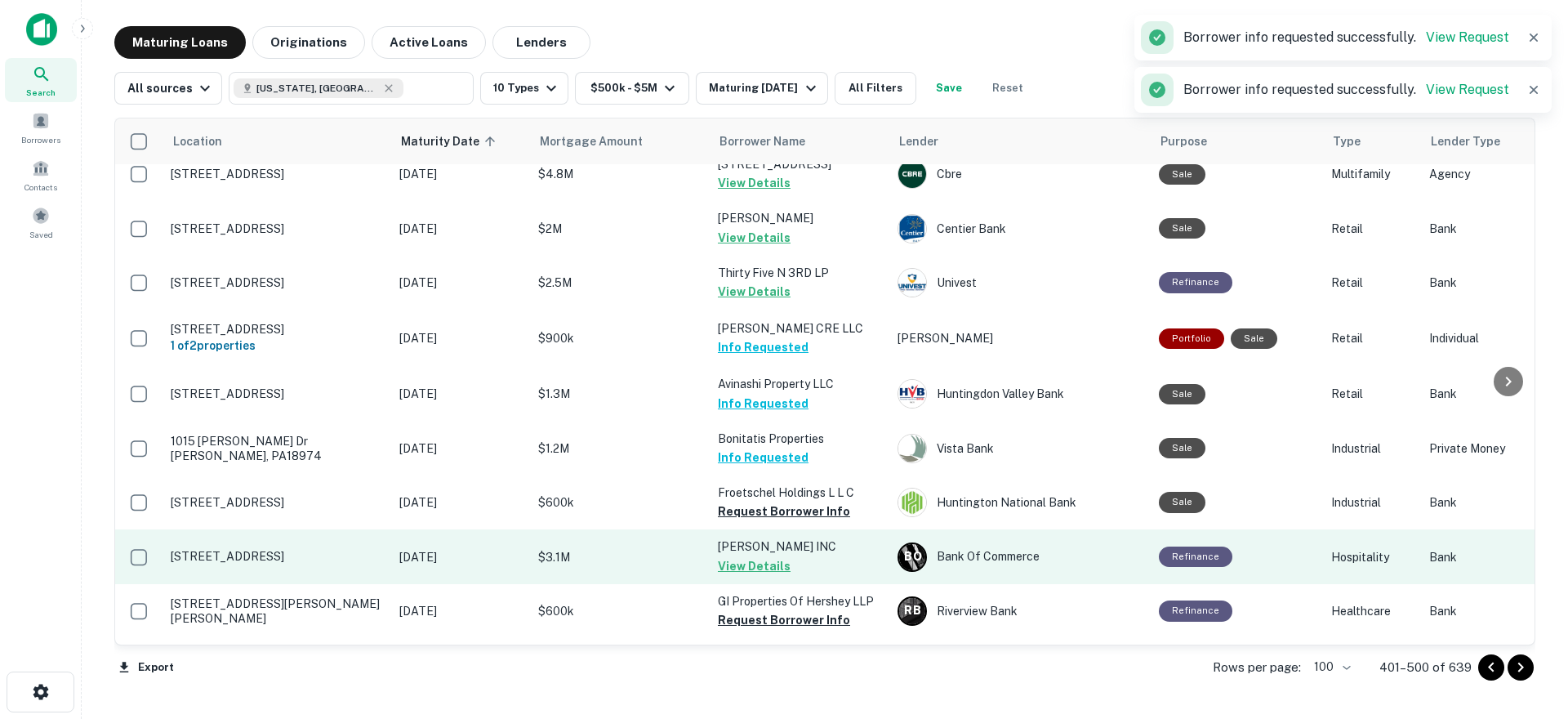
click at [792, 502] on button "Request Borrower Info" at bounding box center [784, 511] width 132 height 19
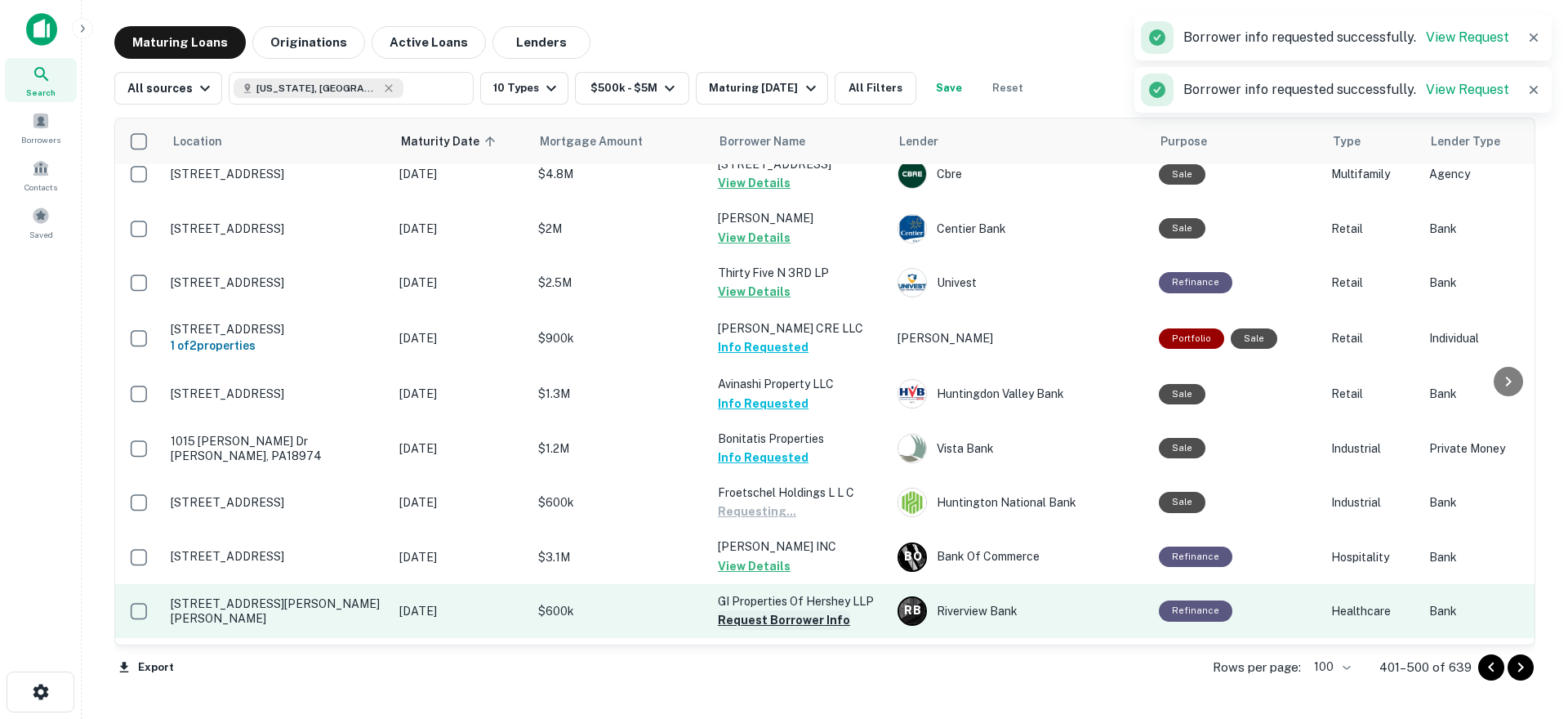
click at [787, 610] on button "Request Borrower Info" at bounding box center [784, 619] width 132 height 19
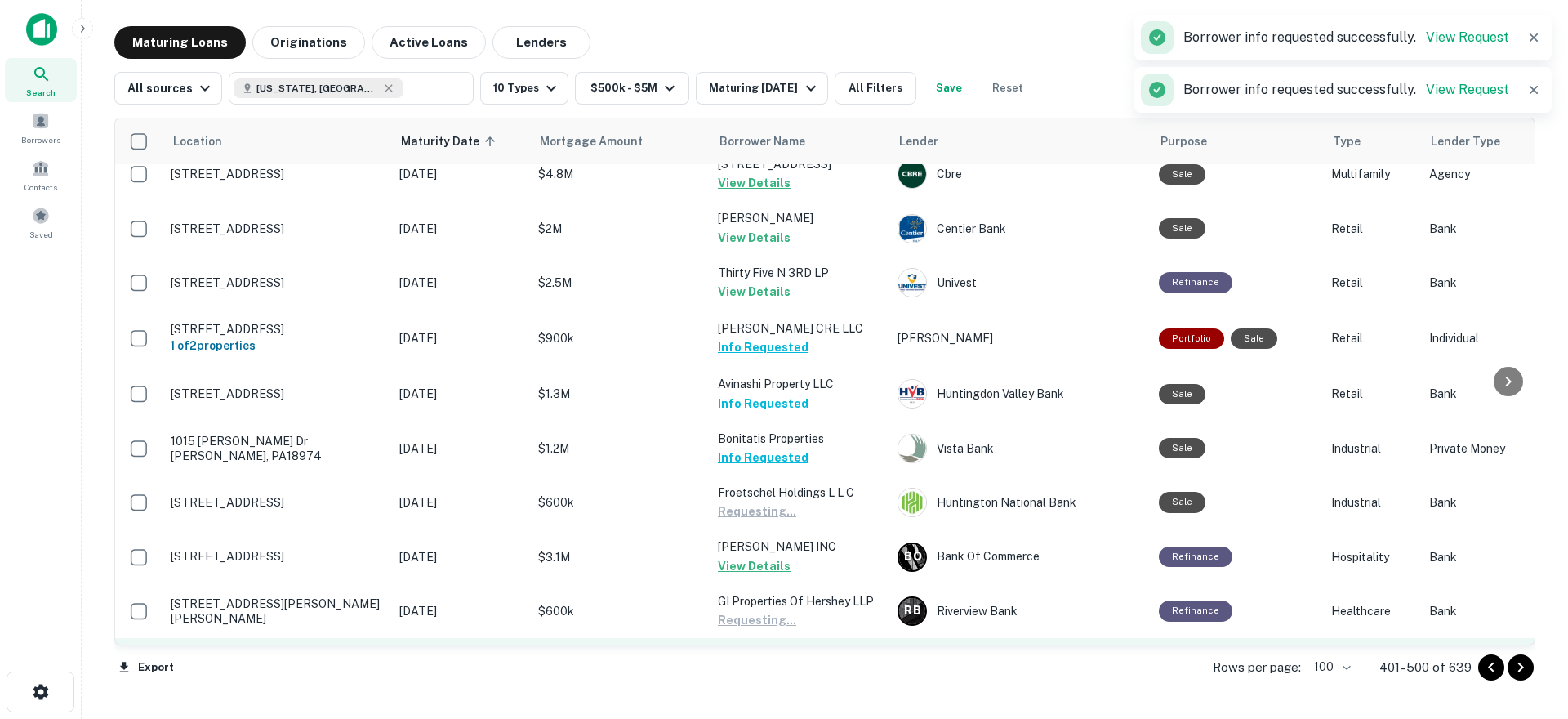
click at [787, 664] on button "Request Borrower Info" at bounding box center [784, 674] width 132 height 19
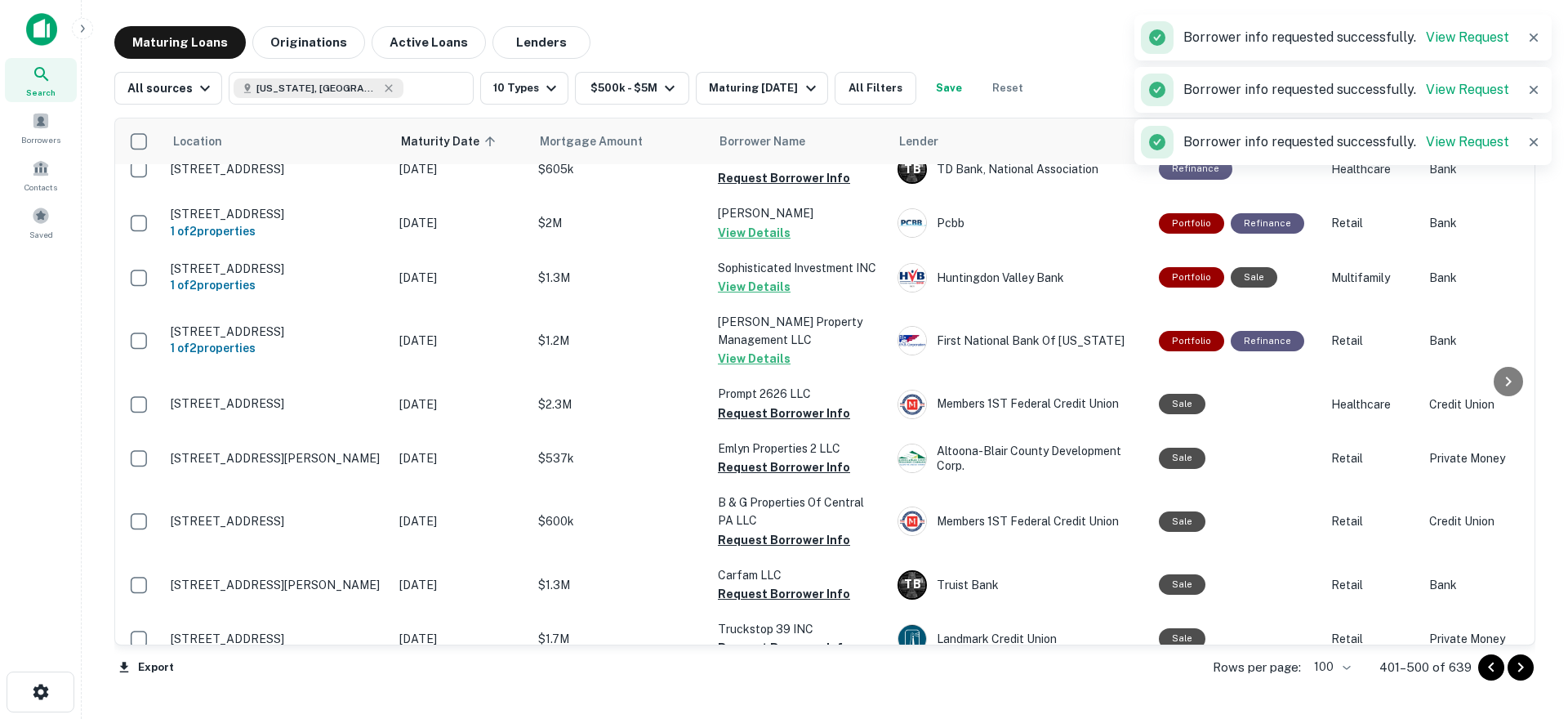
scroll to position [2334, 0]
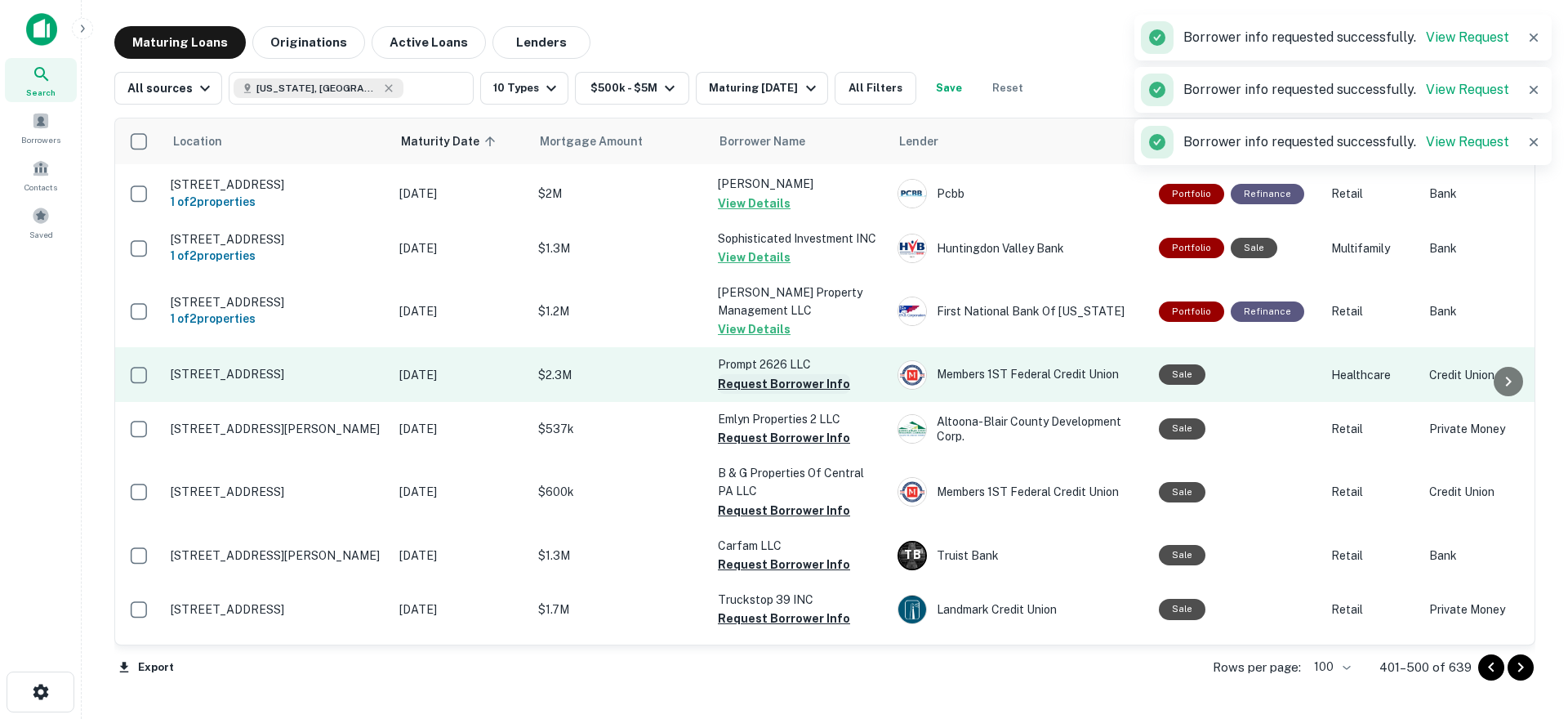
click at [770, 374] on button "Request Borrower Info" at bounding box center [784, 383] width 132 height 19
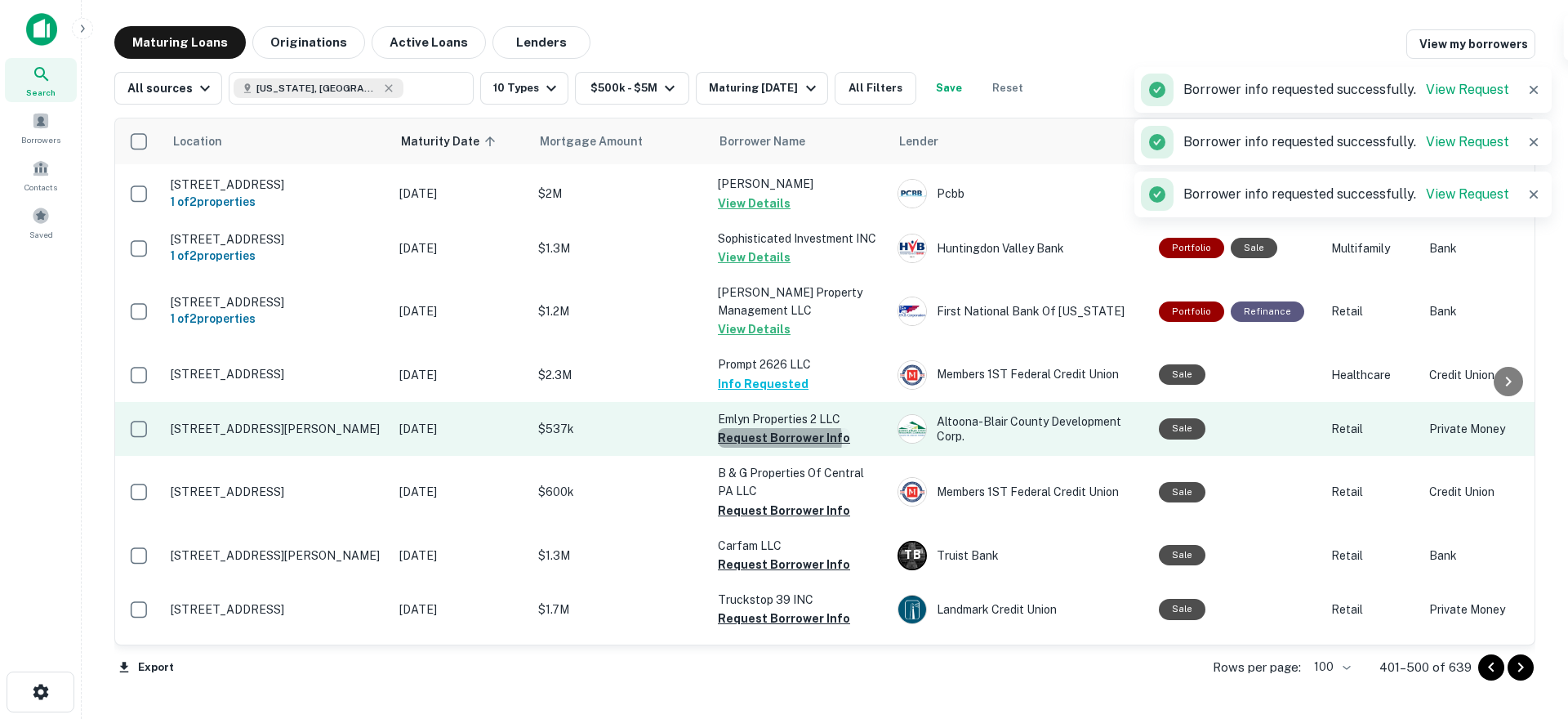
click at [774, 428] on button "Request Borrower Info" at bounding box center [784, 437] width 132 height 19
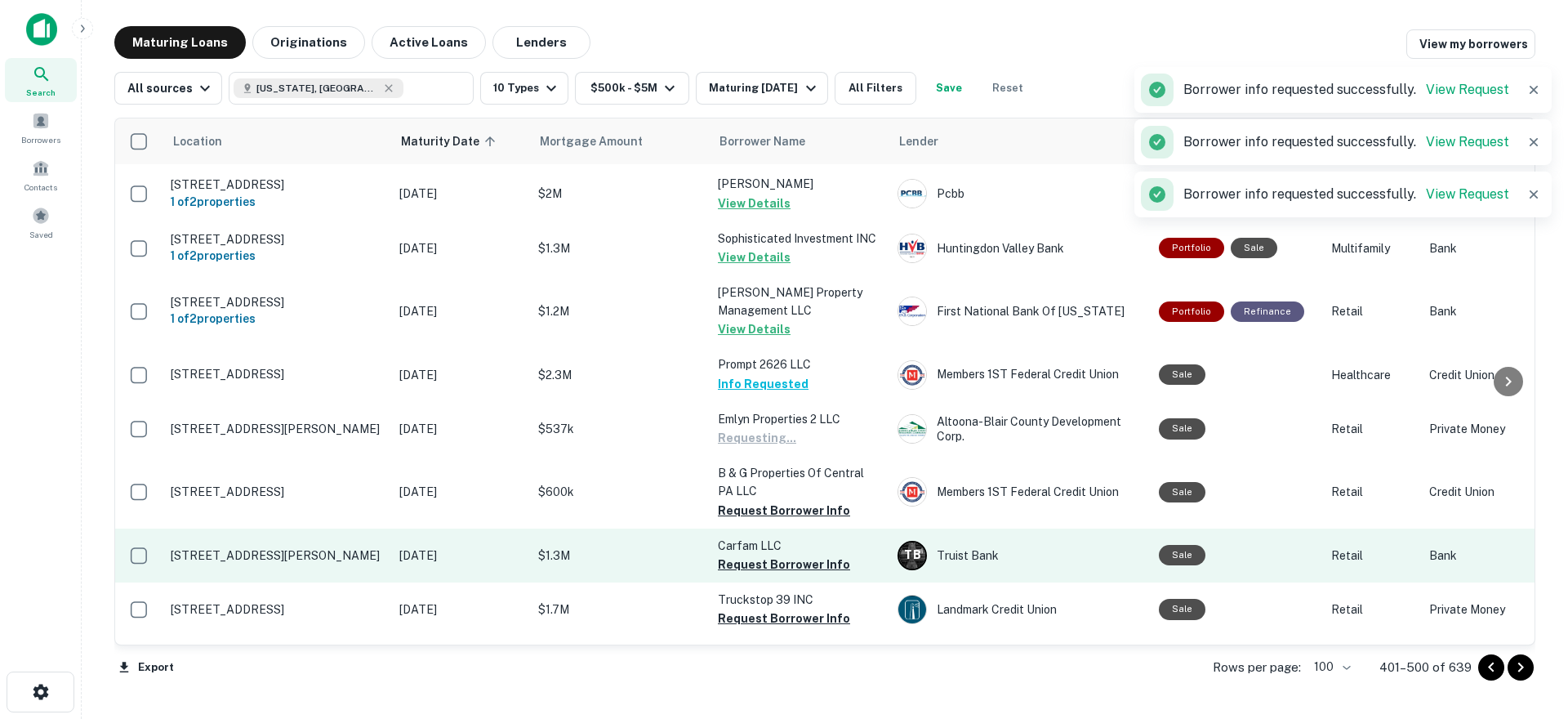
click at [775, 501] on button "Request Borrower Info" at bounding box center [784, 510] width 132 height 19
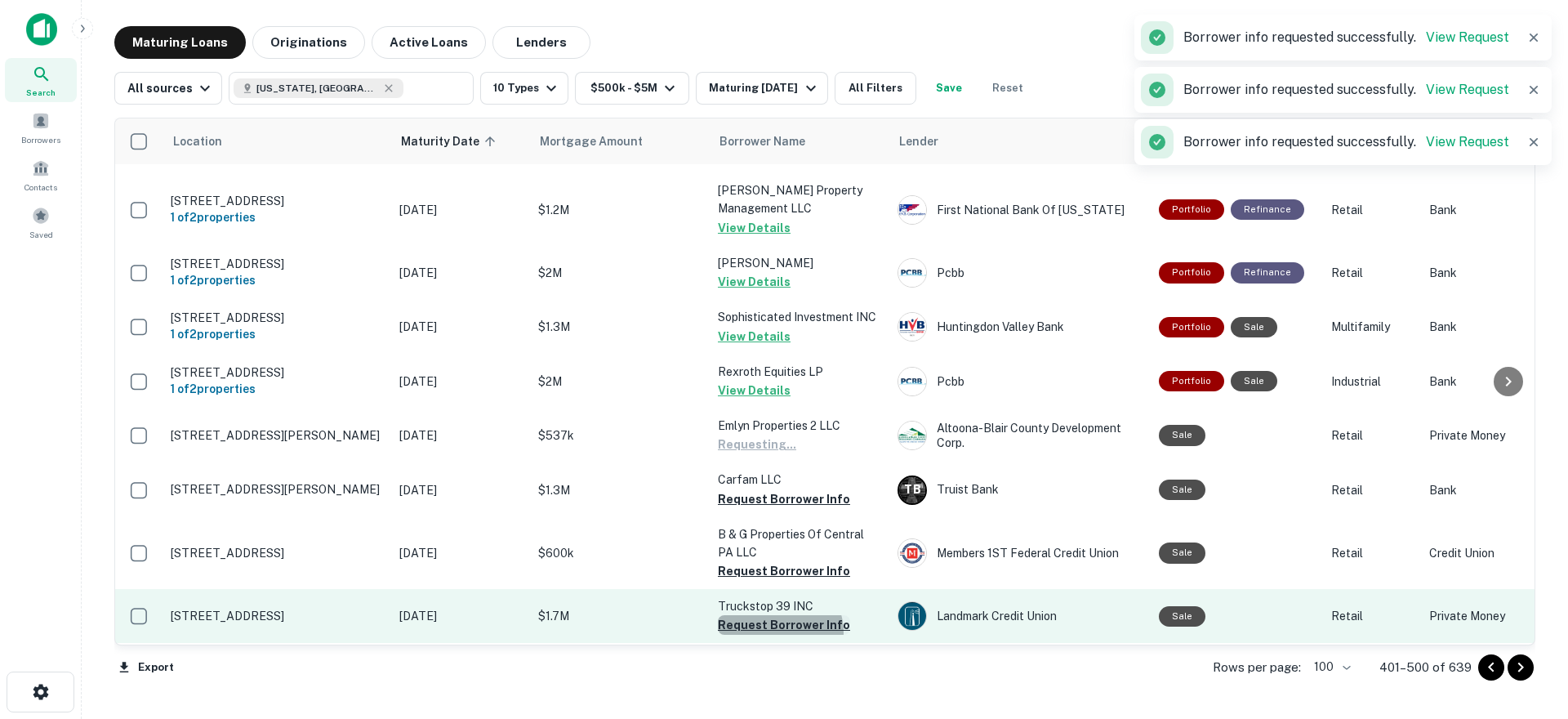
click at [777, 615] on button "Request Borrower Info" at bounding box center [784, 624] width 132 height 19
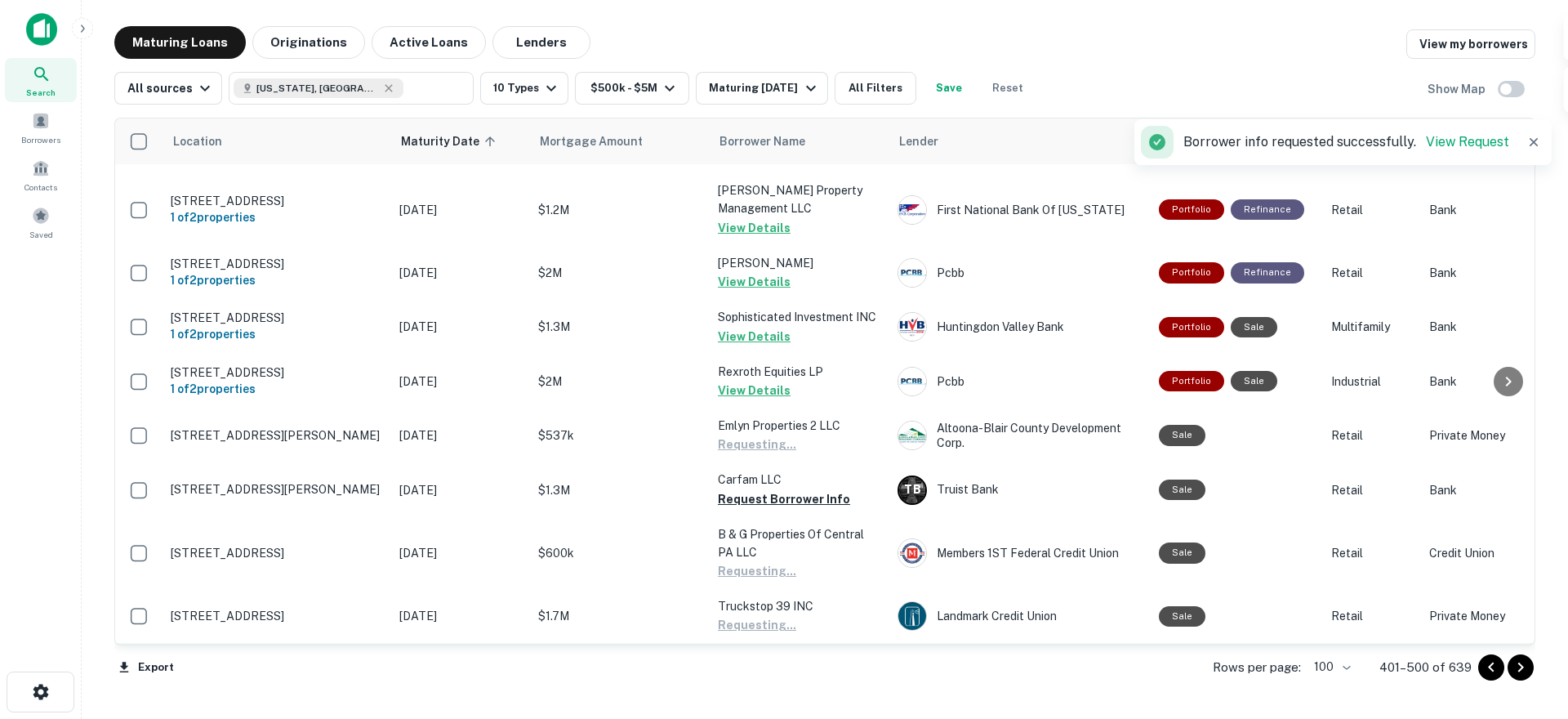
click at [776, 688] on button "Request Borrower Info" at bounding box center [784, 697] width 132 height 19
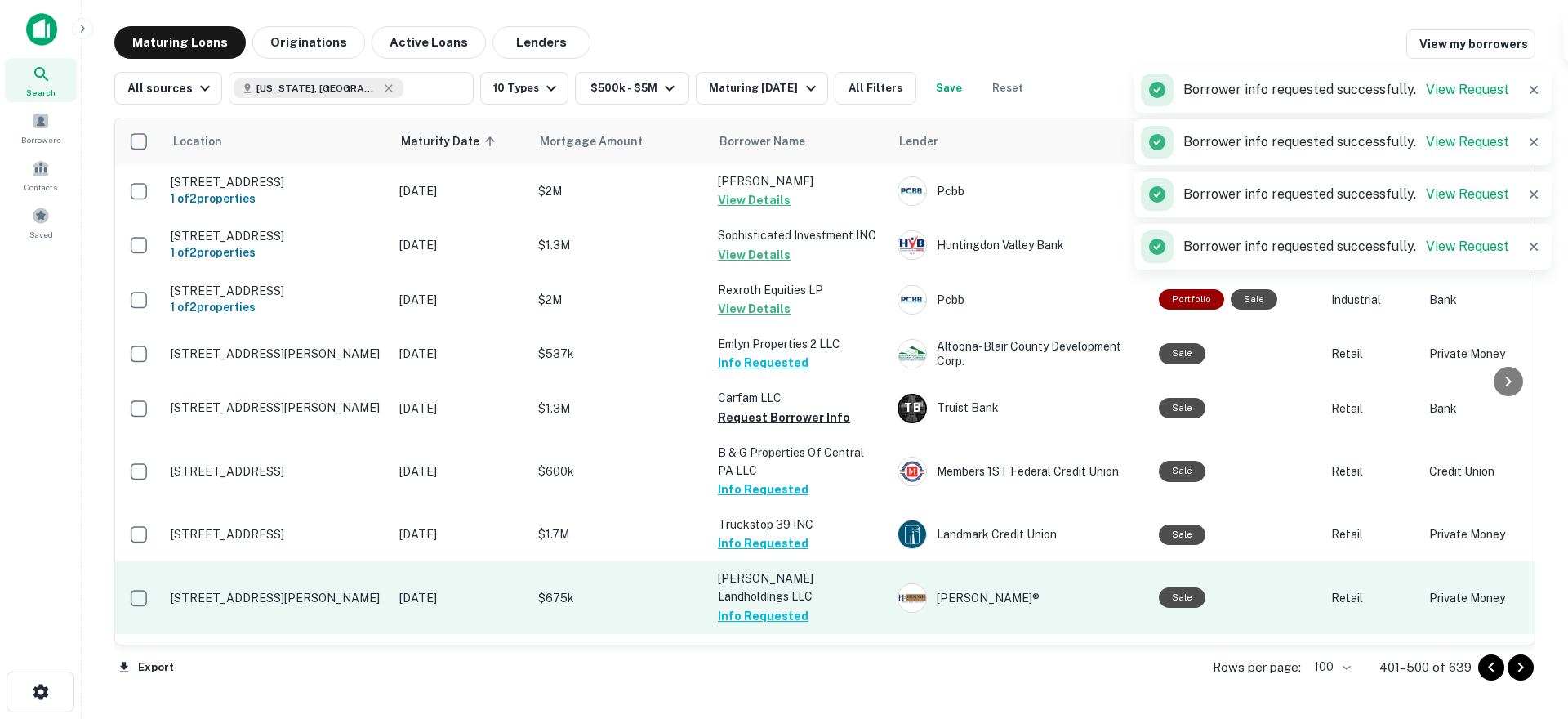
scroll to position [2472, 0]
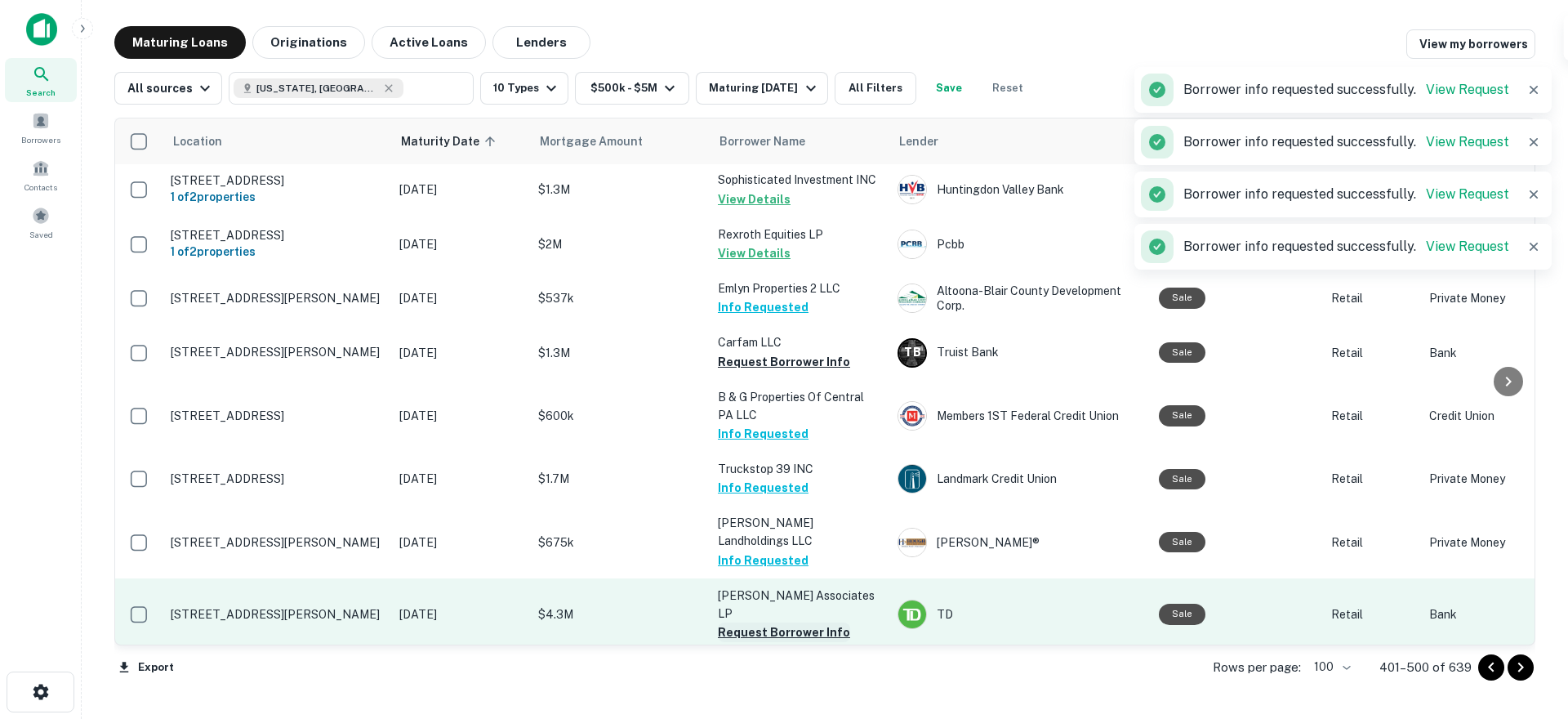
click at [793, 623] on button "Request Borrower Info" at bounding box center [784, 632] width 132 height 19
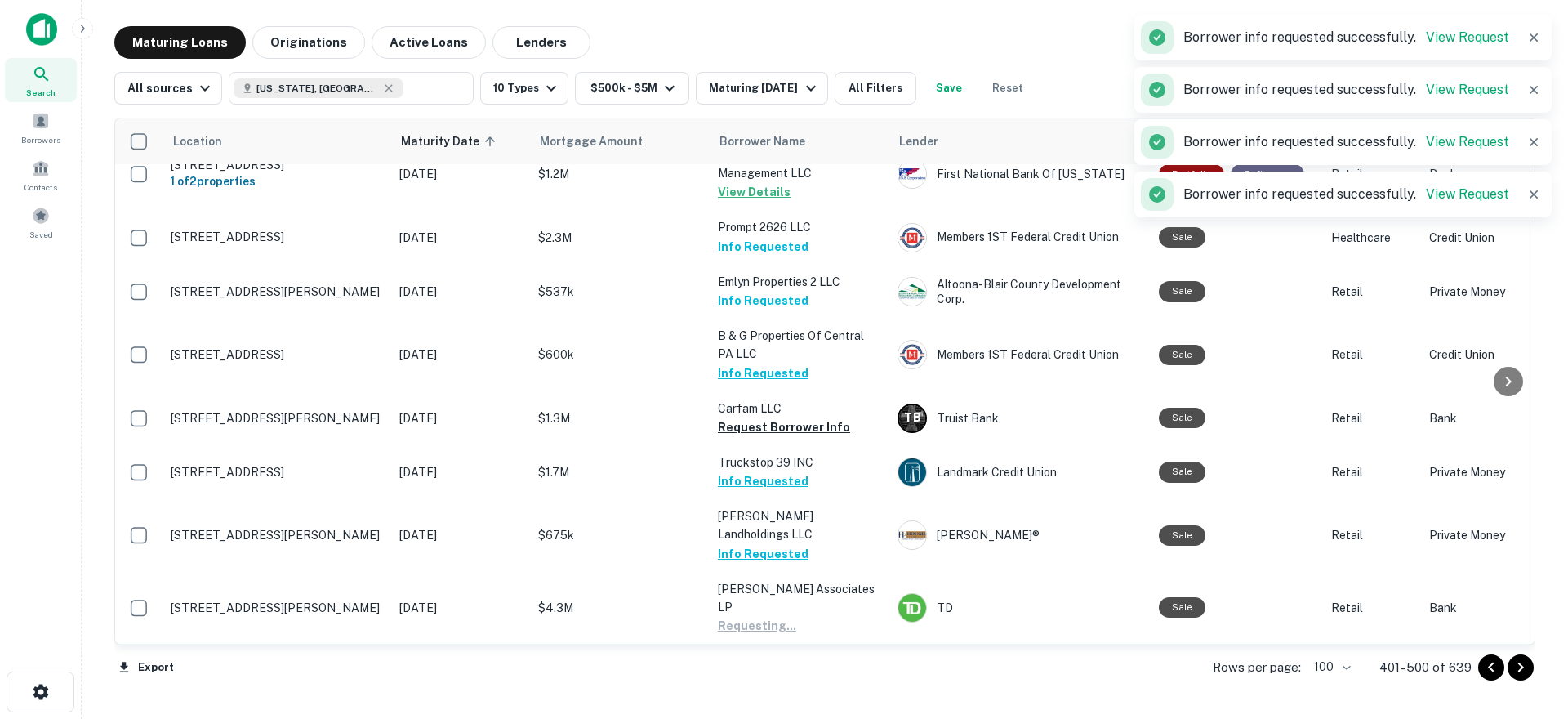
scroll to position [2498, 0]
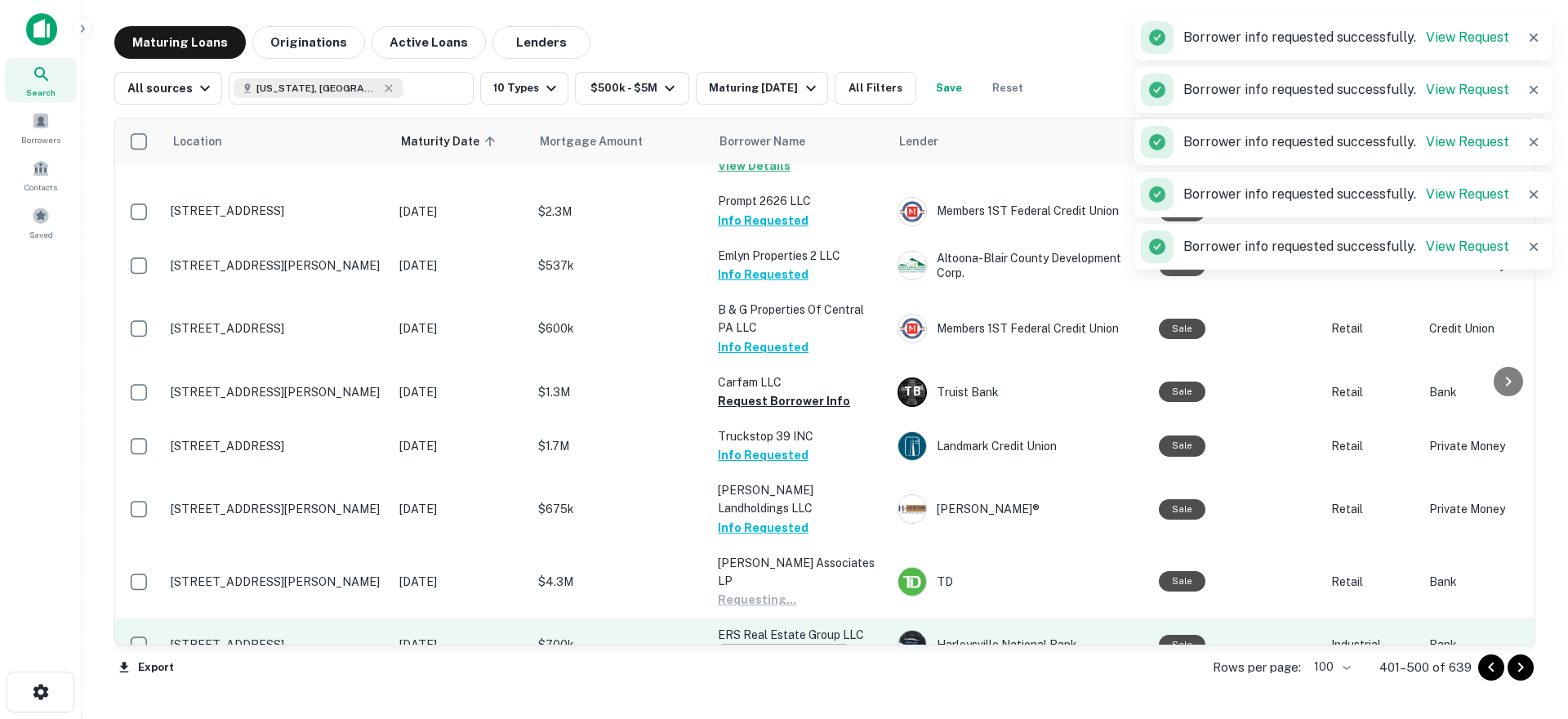
click at [789, 643] on button "Request Borrower Info" at bounding box center [784, 653] width 132 height 19
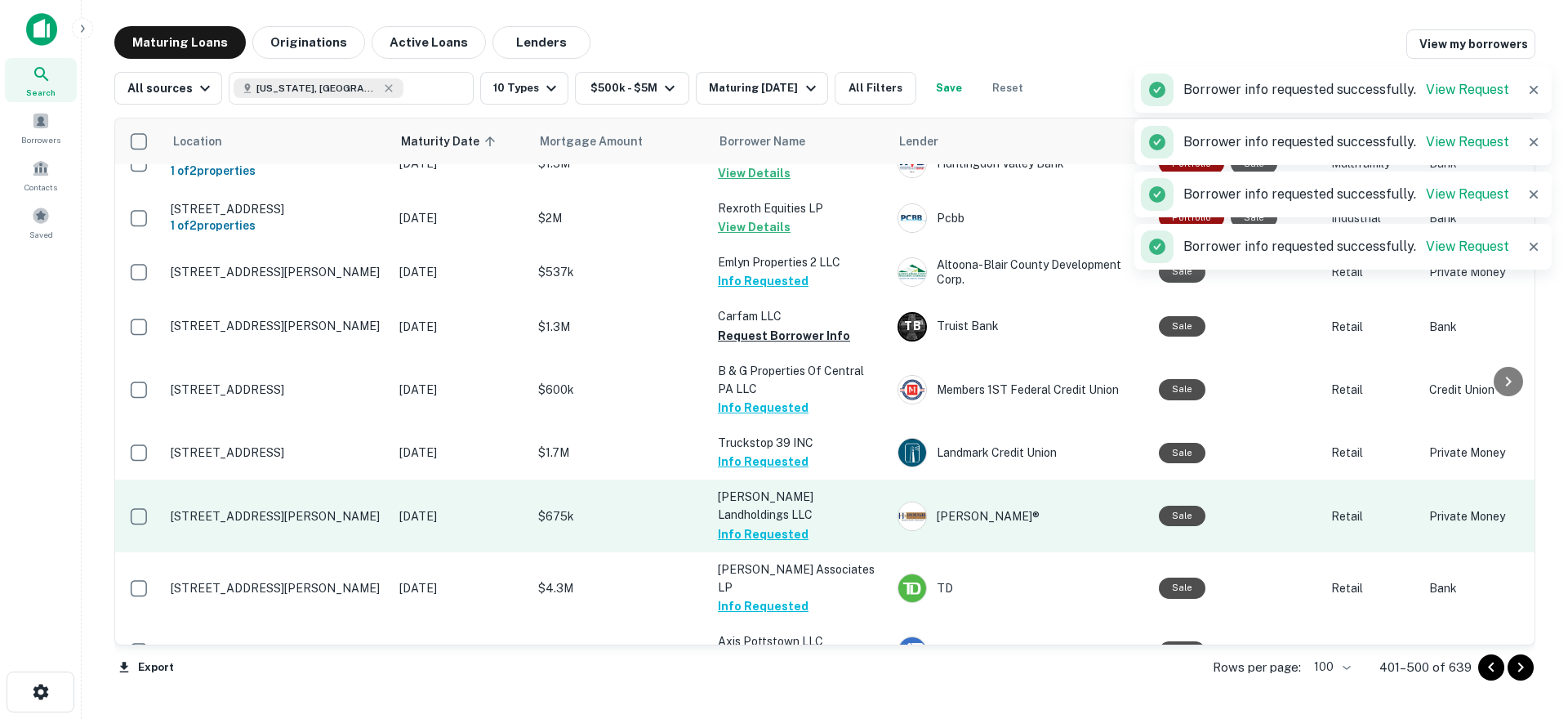
scroll to position [2661, 0]
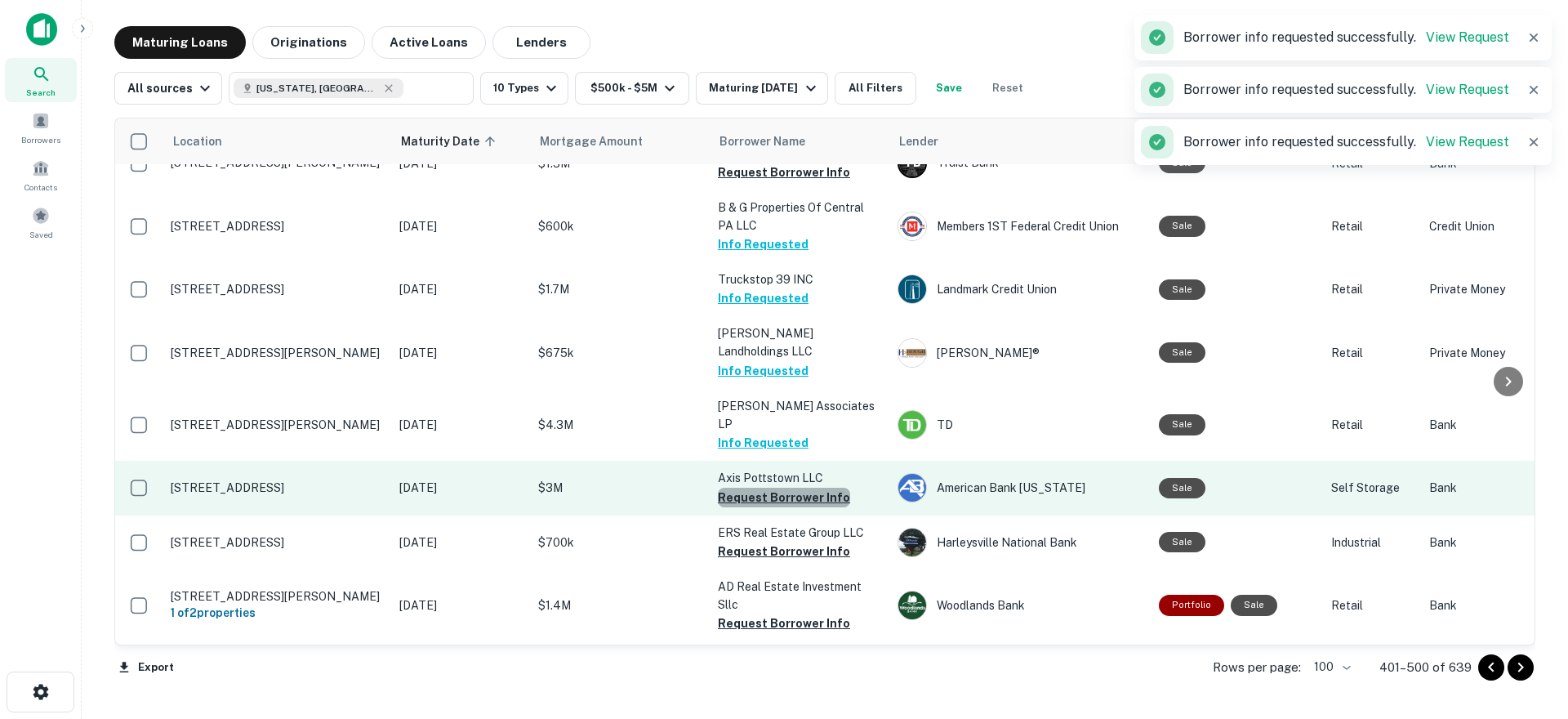
click at [806, 487] on button "Request Borrower Info" at bounding box center [784, 497] width 132 height 19
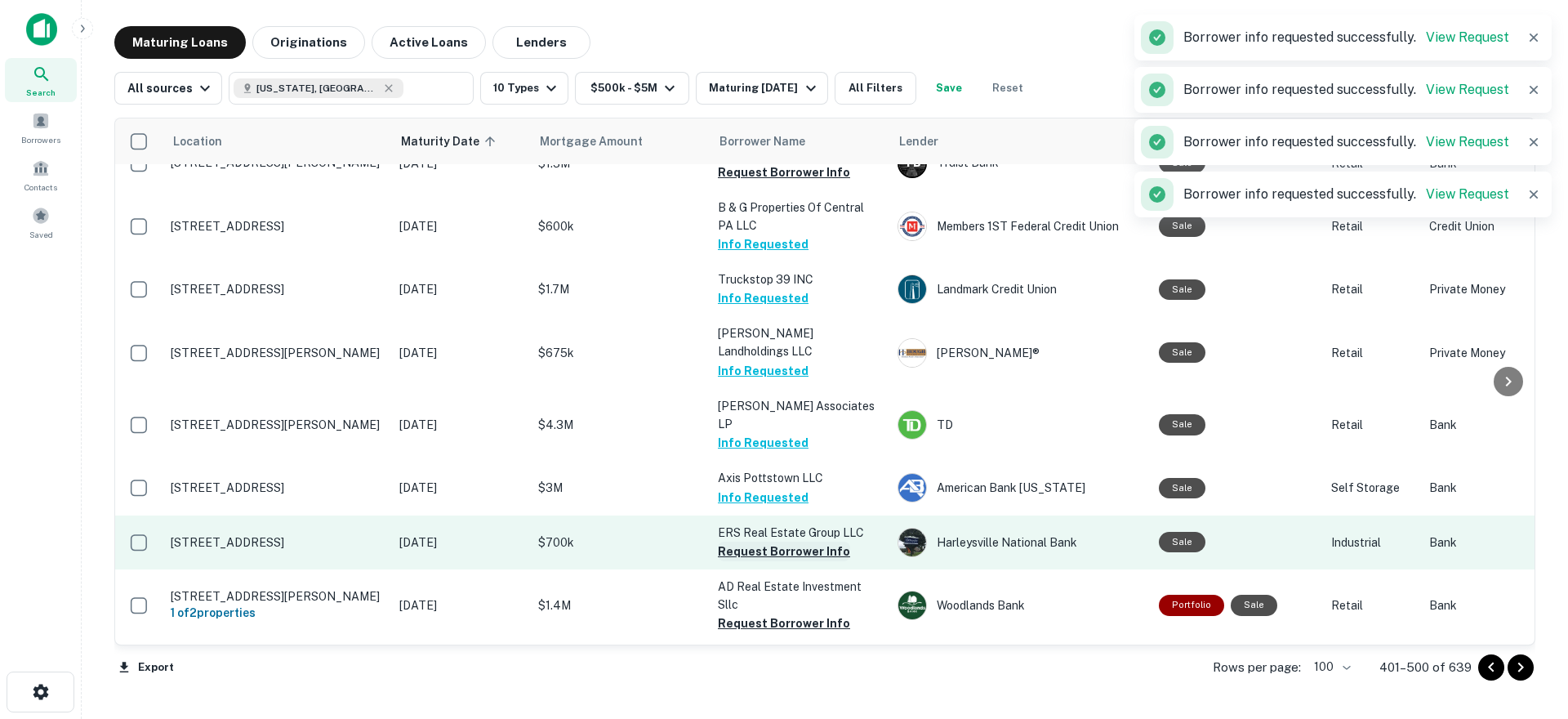
click at [792, 542] on button "Request Borrower Info" at bounding box center [784, 551] width 132 height 19
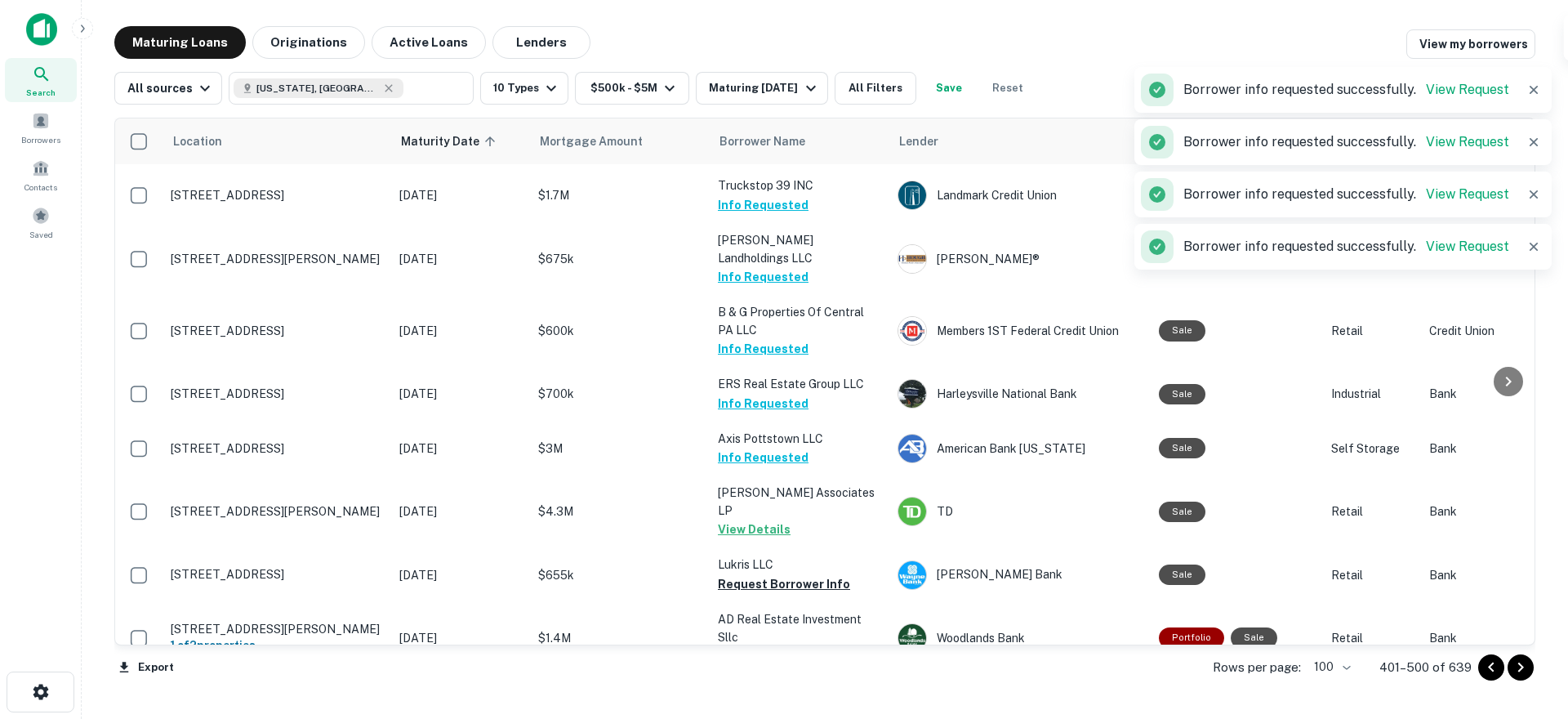
scroll to position [2664, 0]
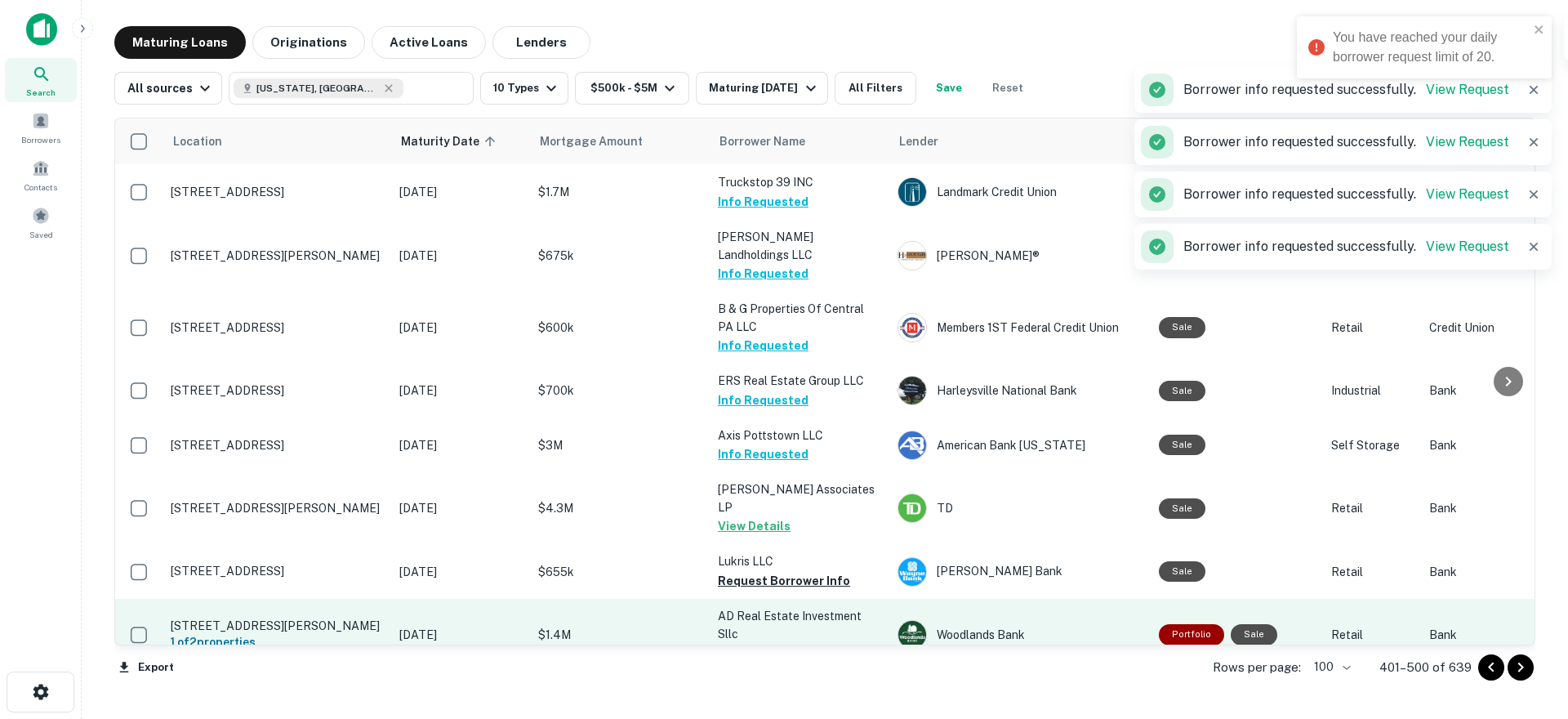
click at [775, 698] on button "Request Borrower Info" at bounding box center [784, 707] width 132 height 19
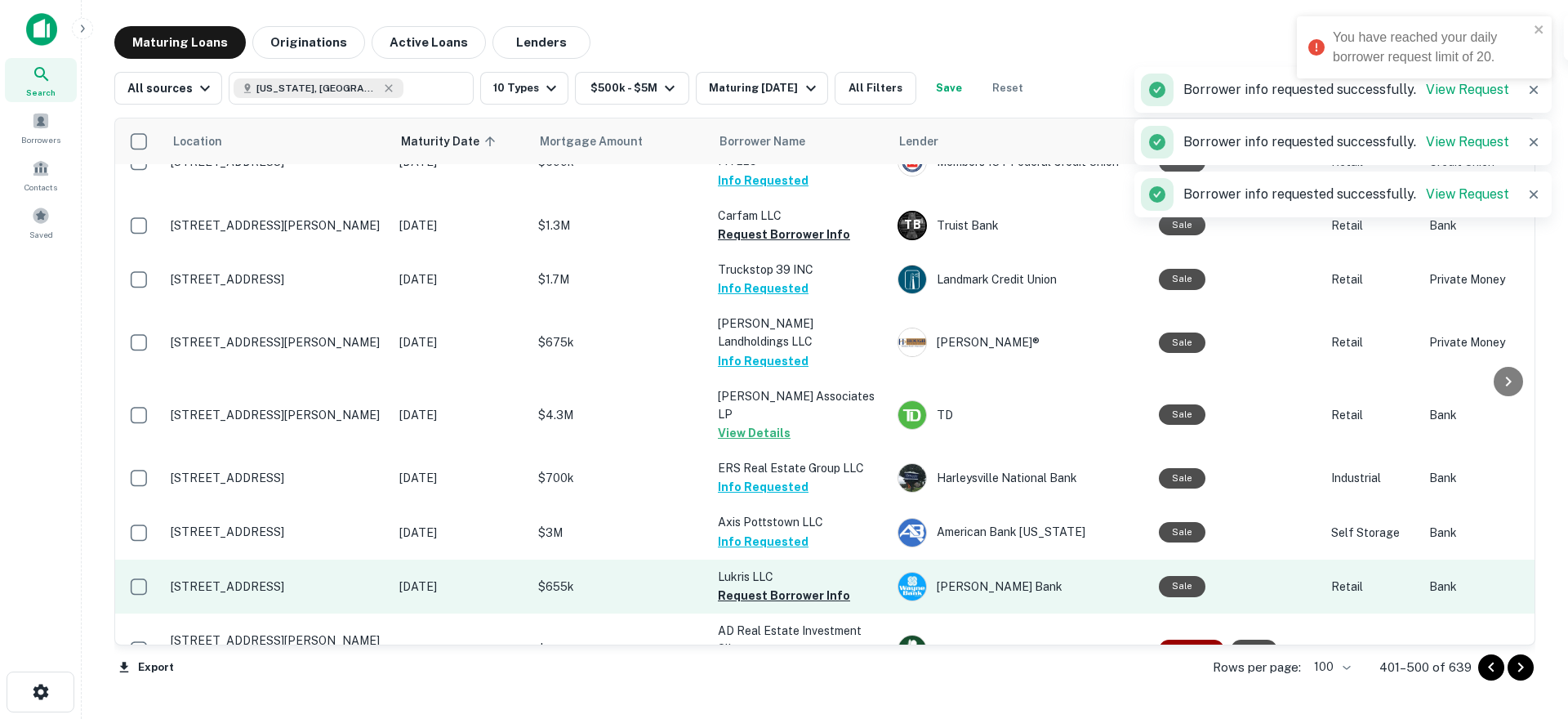
scroll to position [2662, 0]
